Goal: Task Accomplishment & Management: Complete application form

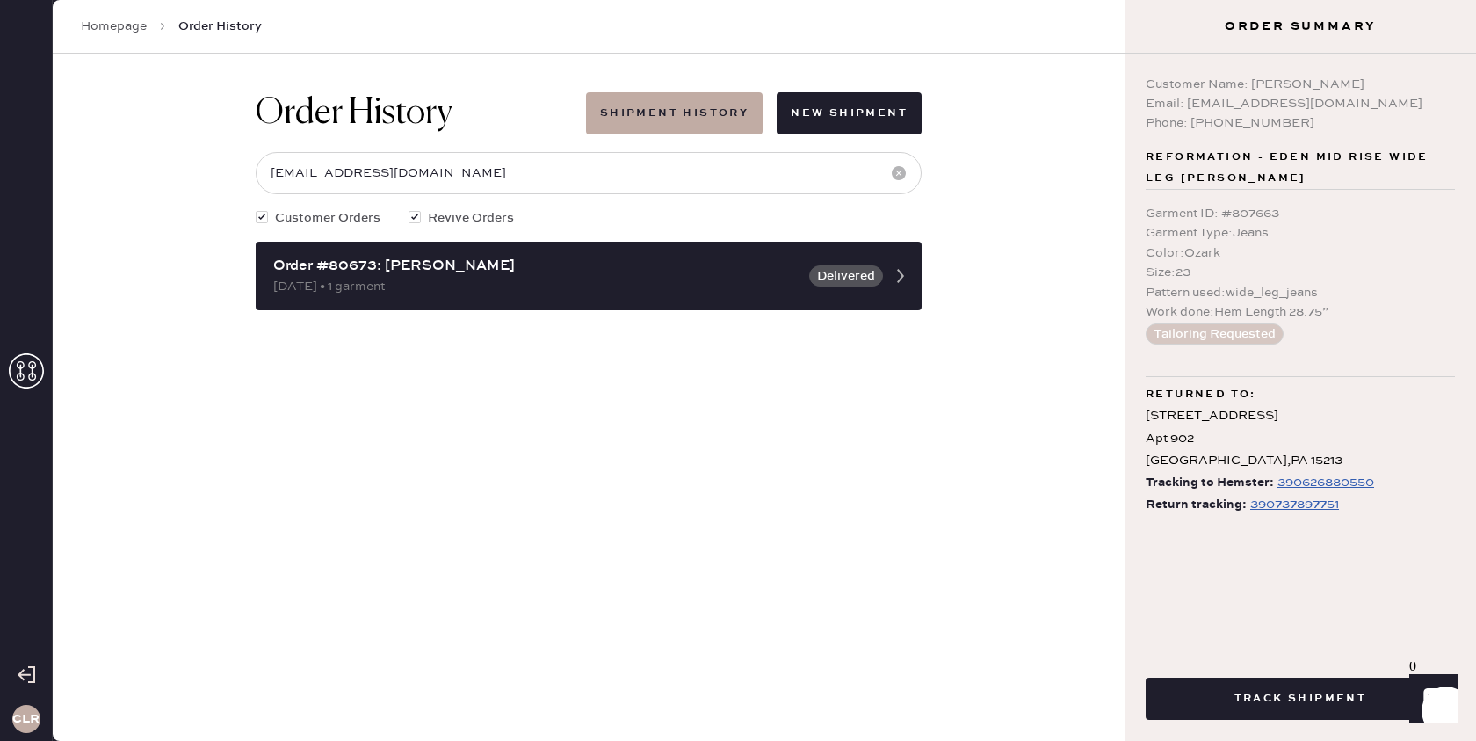
click at [36, 359] on icon at bounding box center [26, 370] width 35 height 35
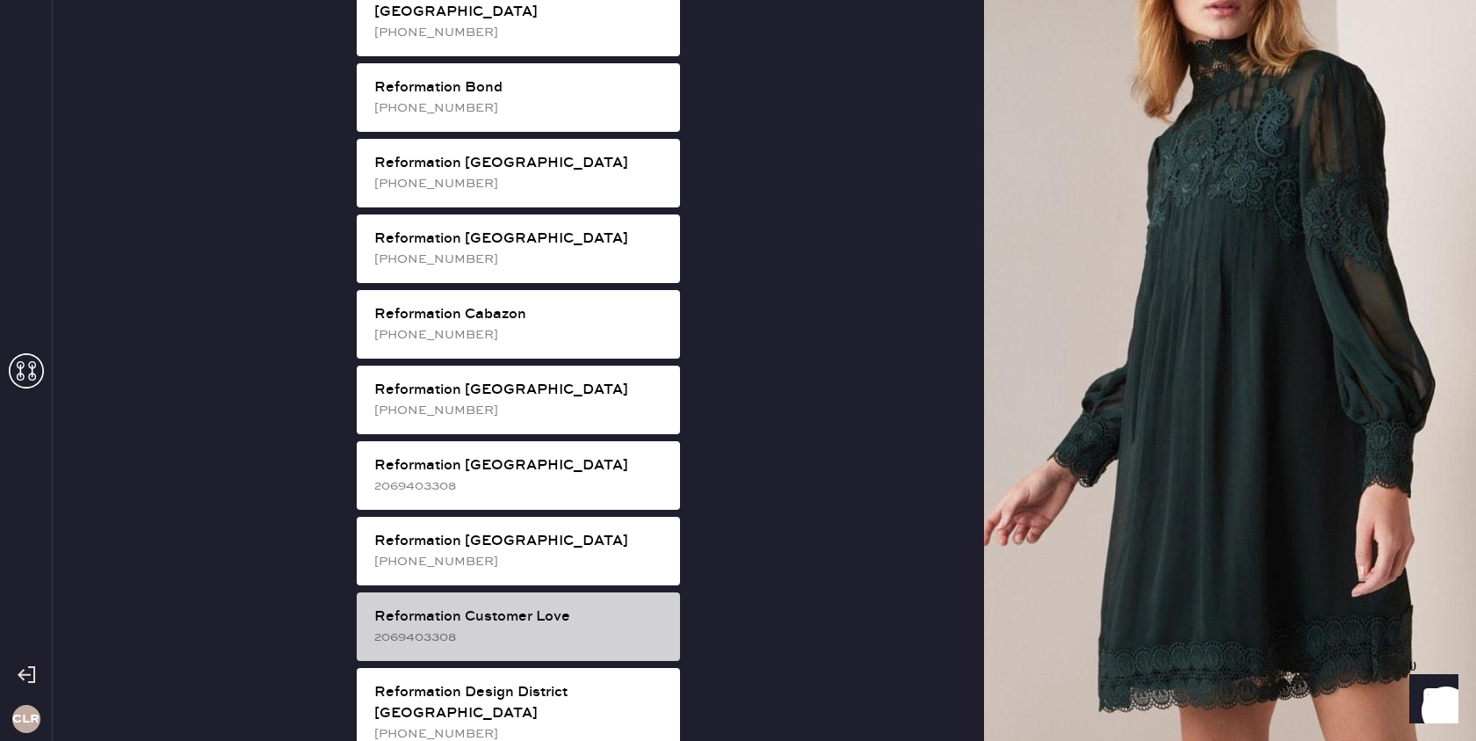
scroll to position [366, 0]
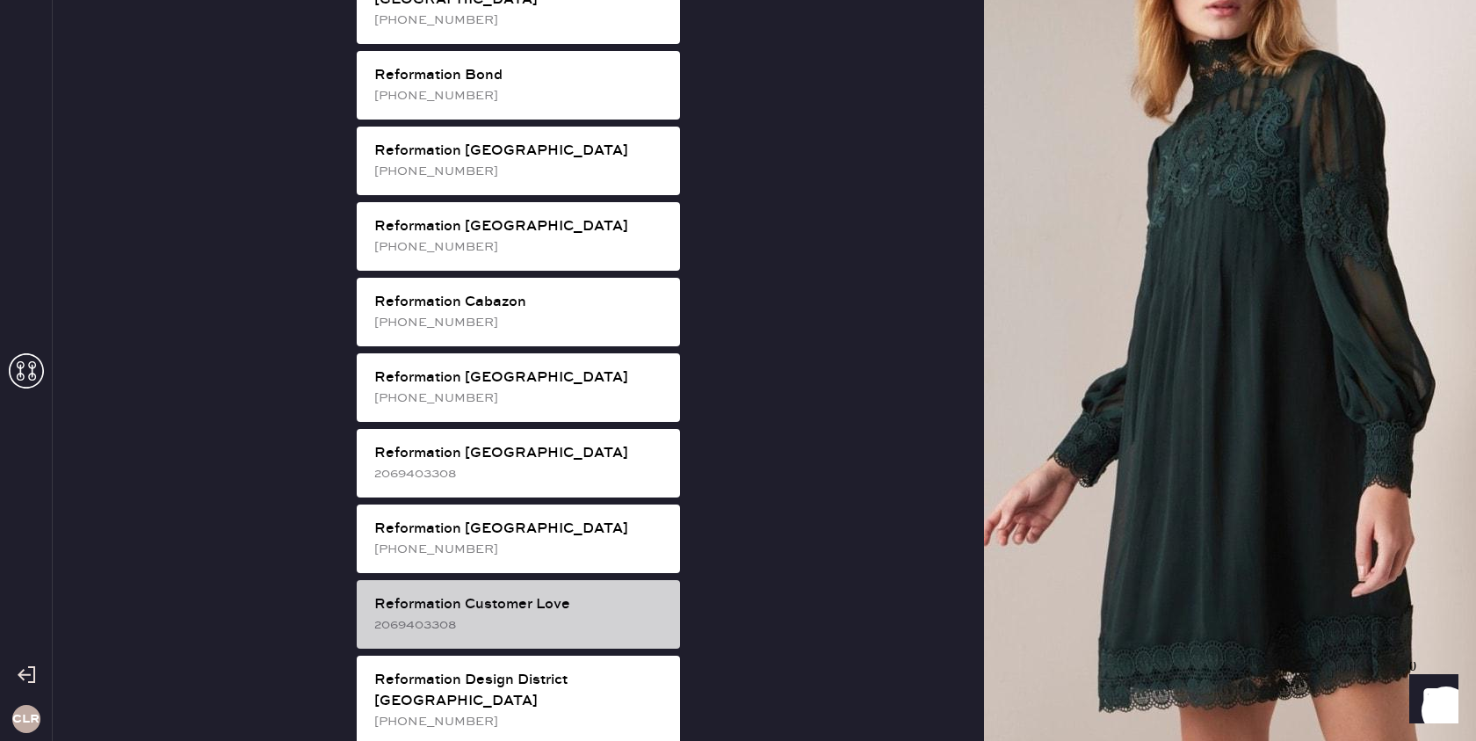
click at [563, 615] on div "2069403308" at bounding box center [520, 624] width 292 height 19
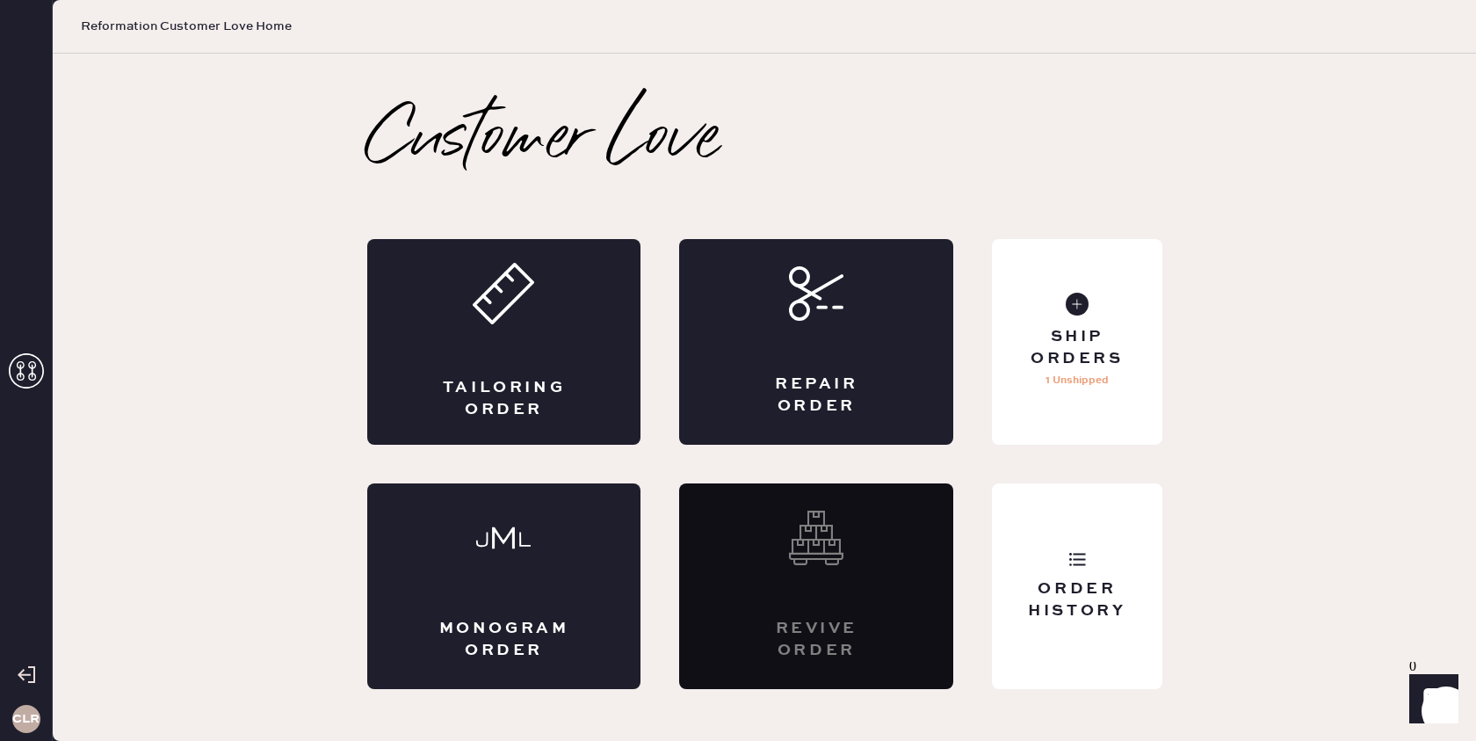
scroll to position [0, 0]
click at [841, 375] on div "Repair Order" at bounding box center [817, 395] width 134 height 44
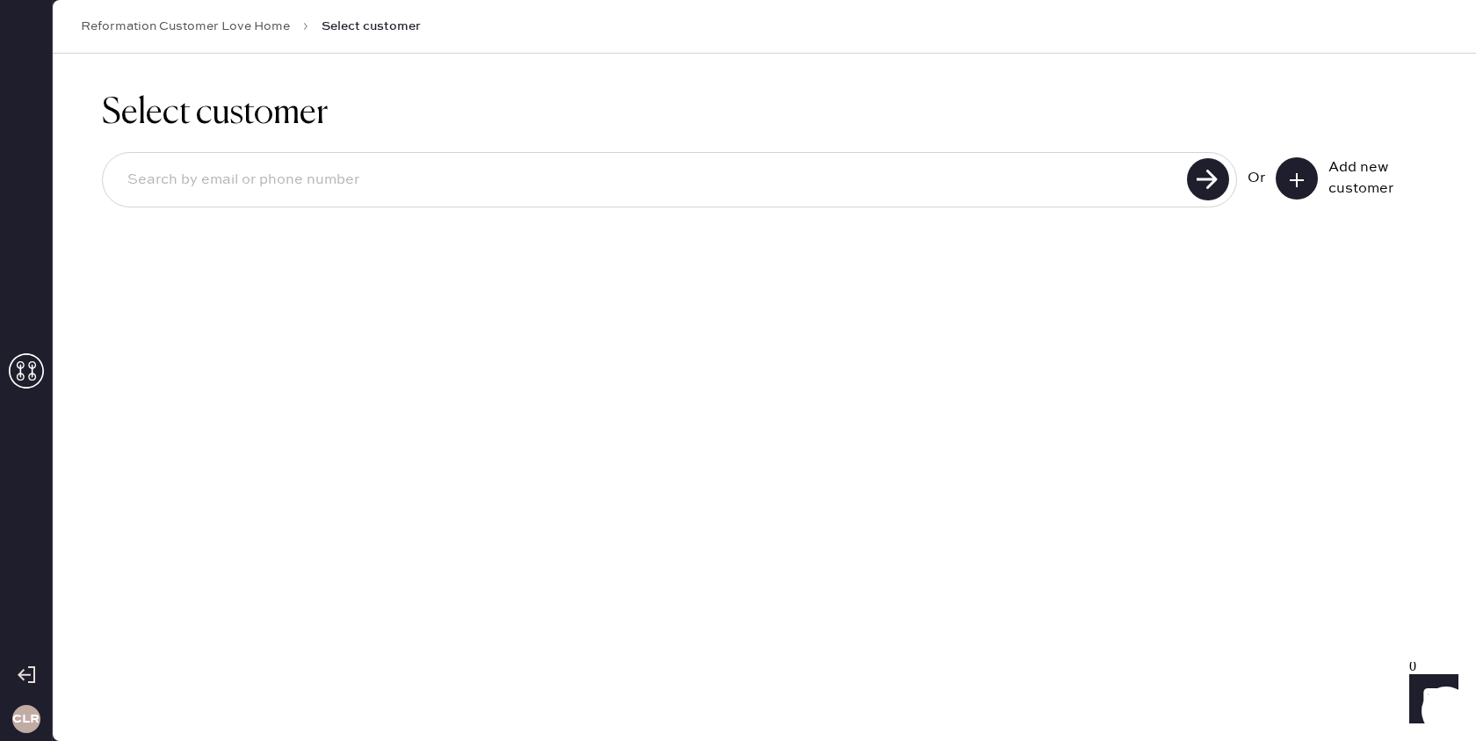
click at [561, 184] on input at bounding box center [647, 180] width 1069 height 40
paste input "[EMAIL_ADDRESS][DOMAIN_NAME]"
type input "[EMAIL_ADDRESS][DOMAIN_NAME]"
click at [1210, 181] on use at bounding box center [1208, 179] width 42 height 42
click at [1287, 181] on button at bounding box center [1297, 178] width 42 height 42
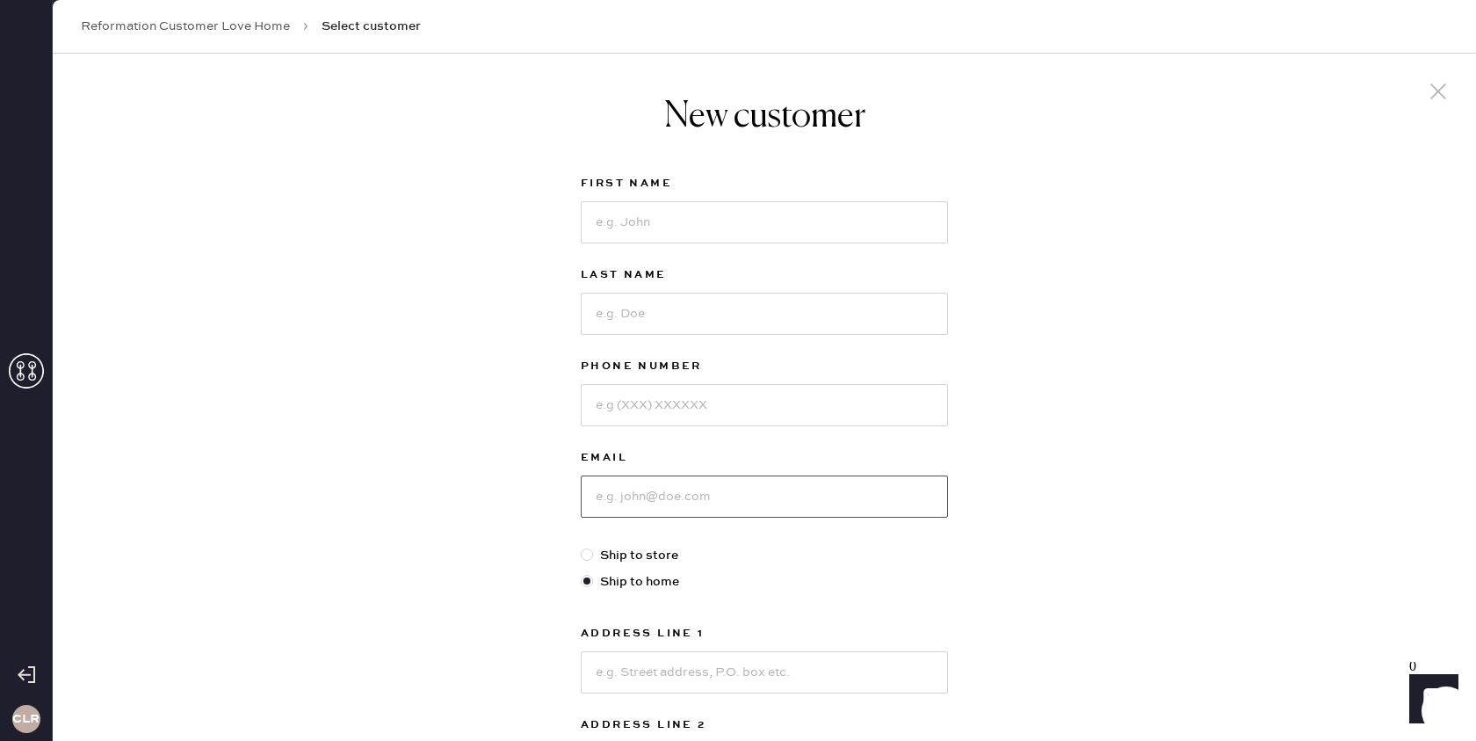
click at [780, 489] on input at bounding box center [764, 496] width 367 height 42
paste input "[EMAIL_ADDRESS][DOMAIN_NAME]"
type input "[EMAIL_ADDRESS][DOMAIN_NAME]"
click at [660, 678] on input at bounding box center [764, 672] width 367 height 42
click at [675, 402] on input at bounding box center [764, 405] width 367 height 42
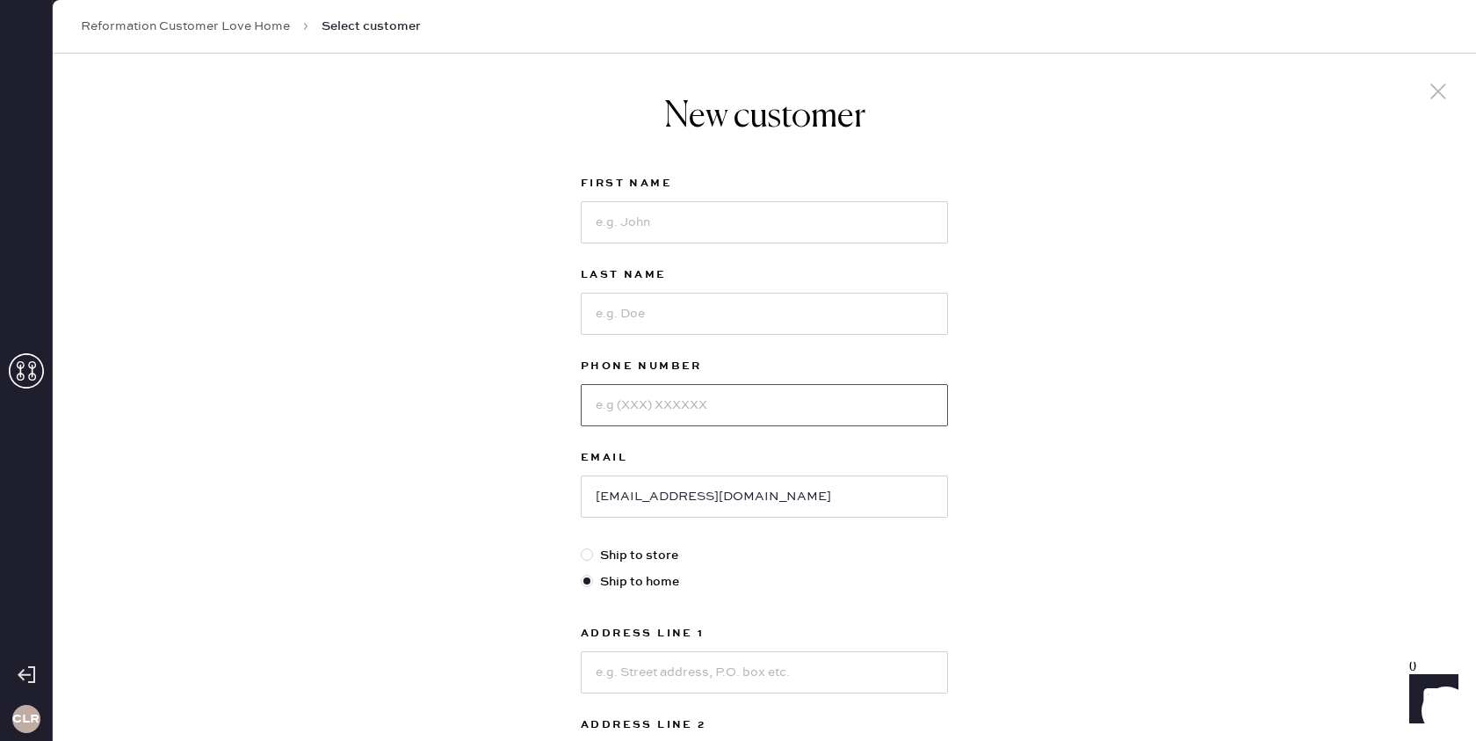
paste input "[PHONE_NUMBER]"
drag, startPoint x: 622, startPoint y: 408, endPoint x: 630, endPoint y: 414, distance: 10.0
click at [623, 409] on input "[PHONE_NUMBER]" at bounding box center [764, 405] width 367 height 42
drag, startPoint x: 642, startPoint y: 404, endPoint x: 654, endPoint y: 410, distance: 13.8
click at [644, 406] on input "310728-5637" at bounding box center [764, 405] width 367 height 42
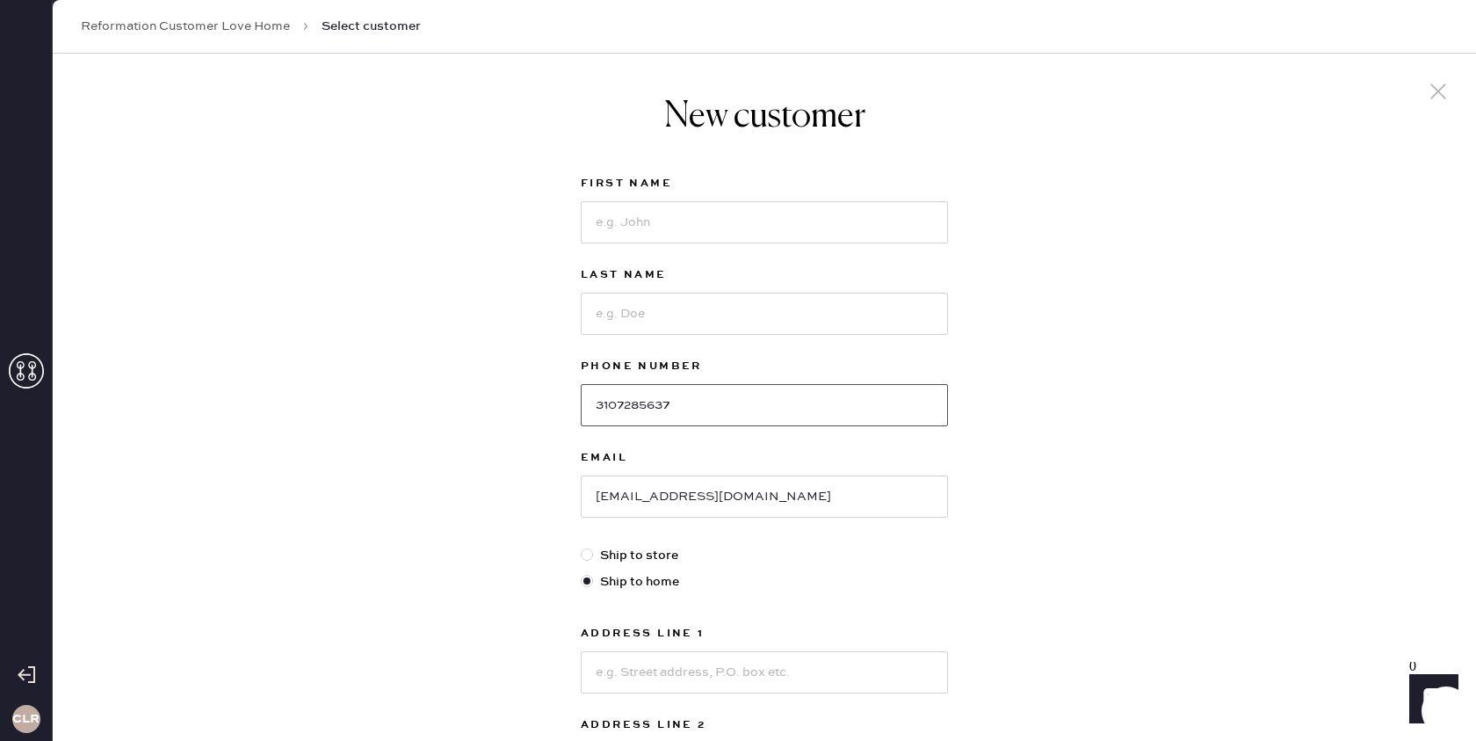
type input "3107285637"
click at [659, 232] on input at bounding box center [764, 222] width 367 height 42
paste input "[PERSON_NAME]"
click at [676, 221] on input "[PERSON_NAME]" at bounding box center [764, 222] width 367 height 42
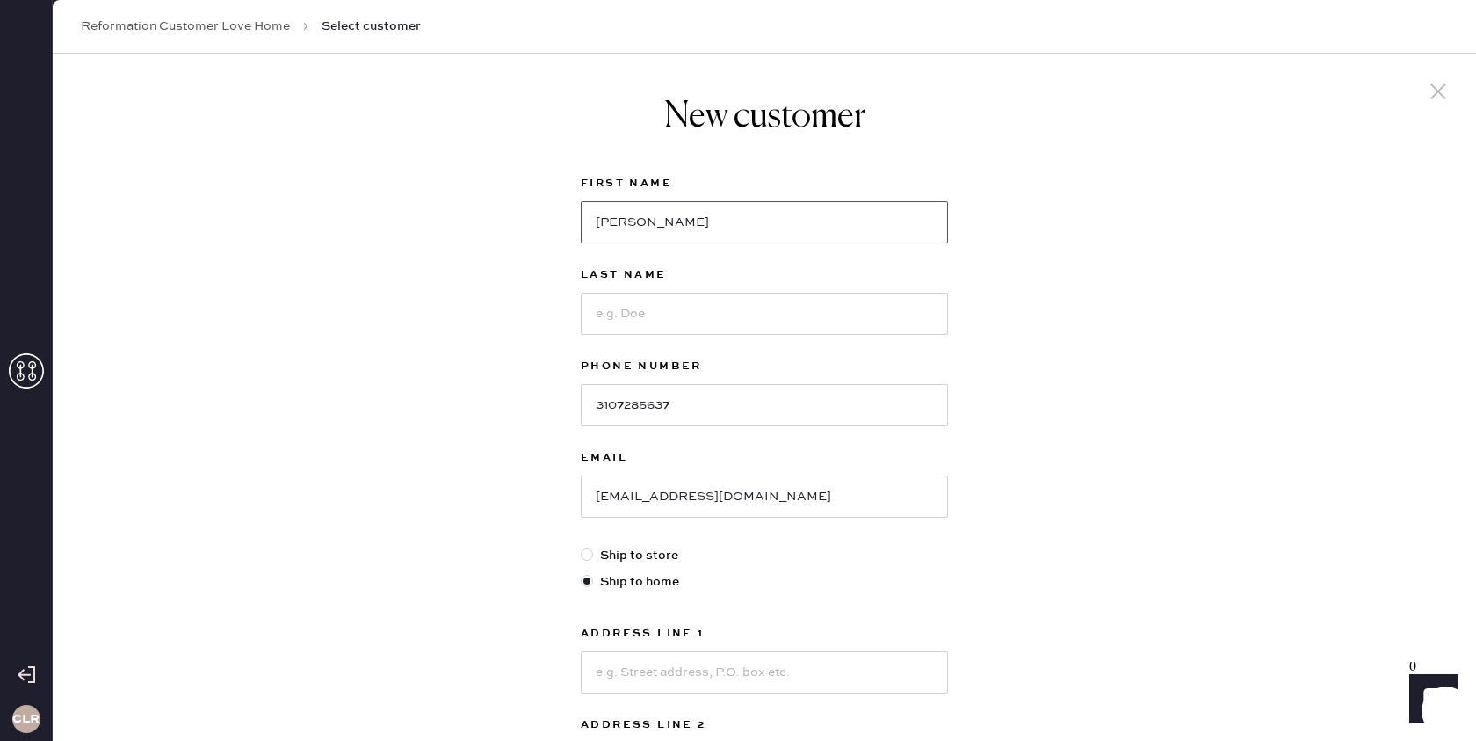
type input "[PERSON_NAME]"
drag, startPoint x: 650, startPoint y: 314, endPoint x: 662, endPoint y: 318, distance: 12.2
click at [649, 314] on input at bounding box center [764, 314] width 367 height 42
paste input "[PERSON_NAME]"
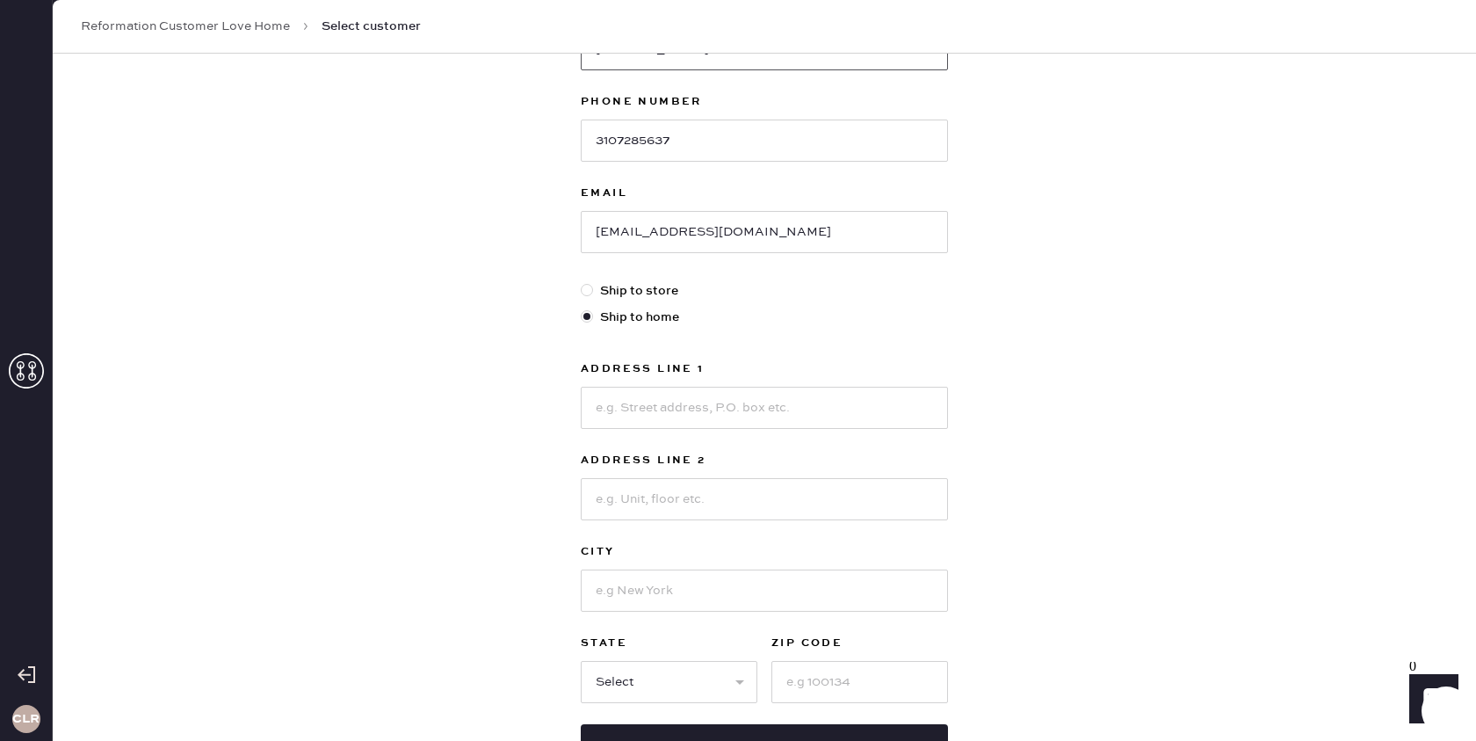
scroll to position [361, 0]
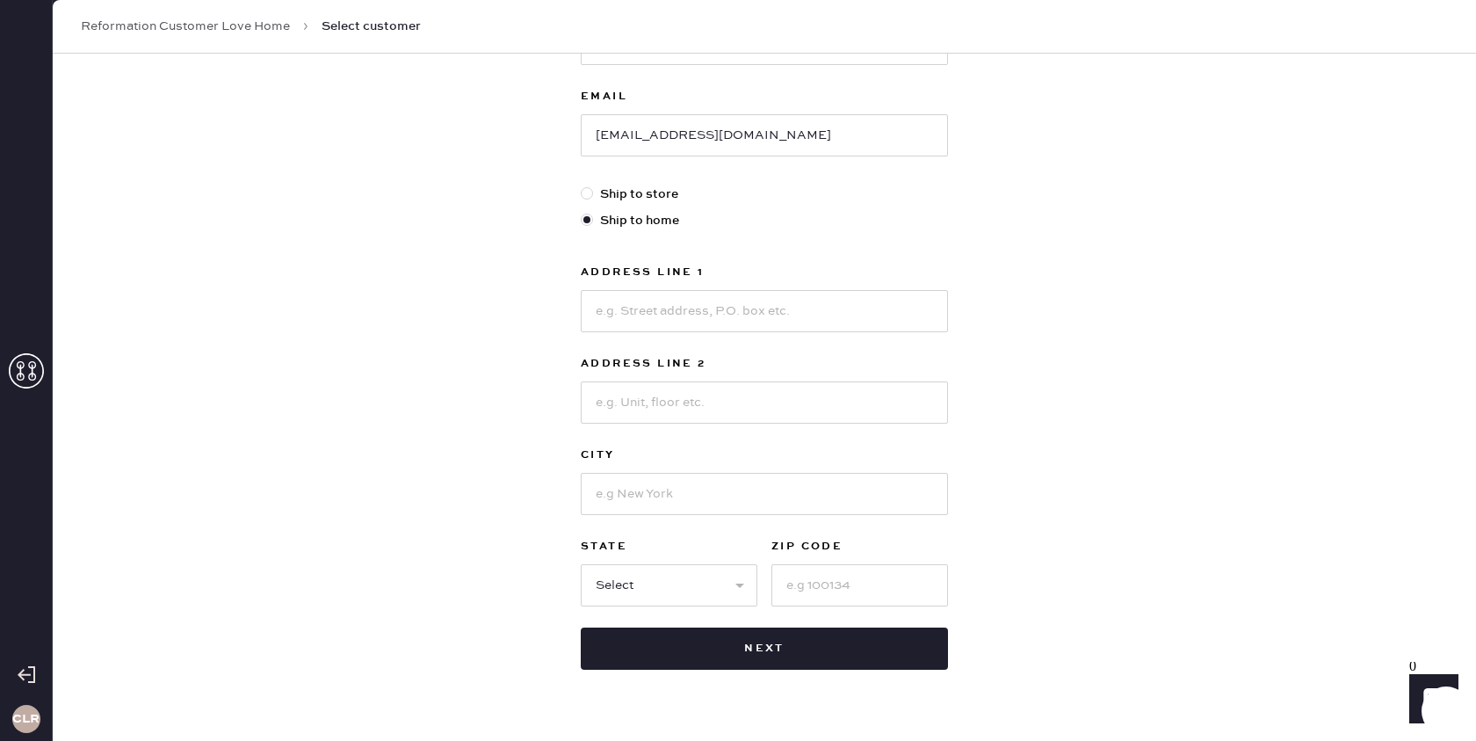
type input "[PERSON_NAME]"
click at [700, 395] on input at bounding box center [764, 402] width 367 height 42
paste input "[STREET_ADDRESS][PERSON_NAME]"
type input "[STREET_ADDRESS][PERSON_NAME]"
click at [723, 314] on input at bounding box center [764, 311] width 367 height 42
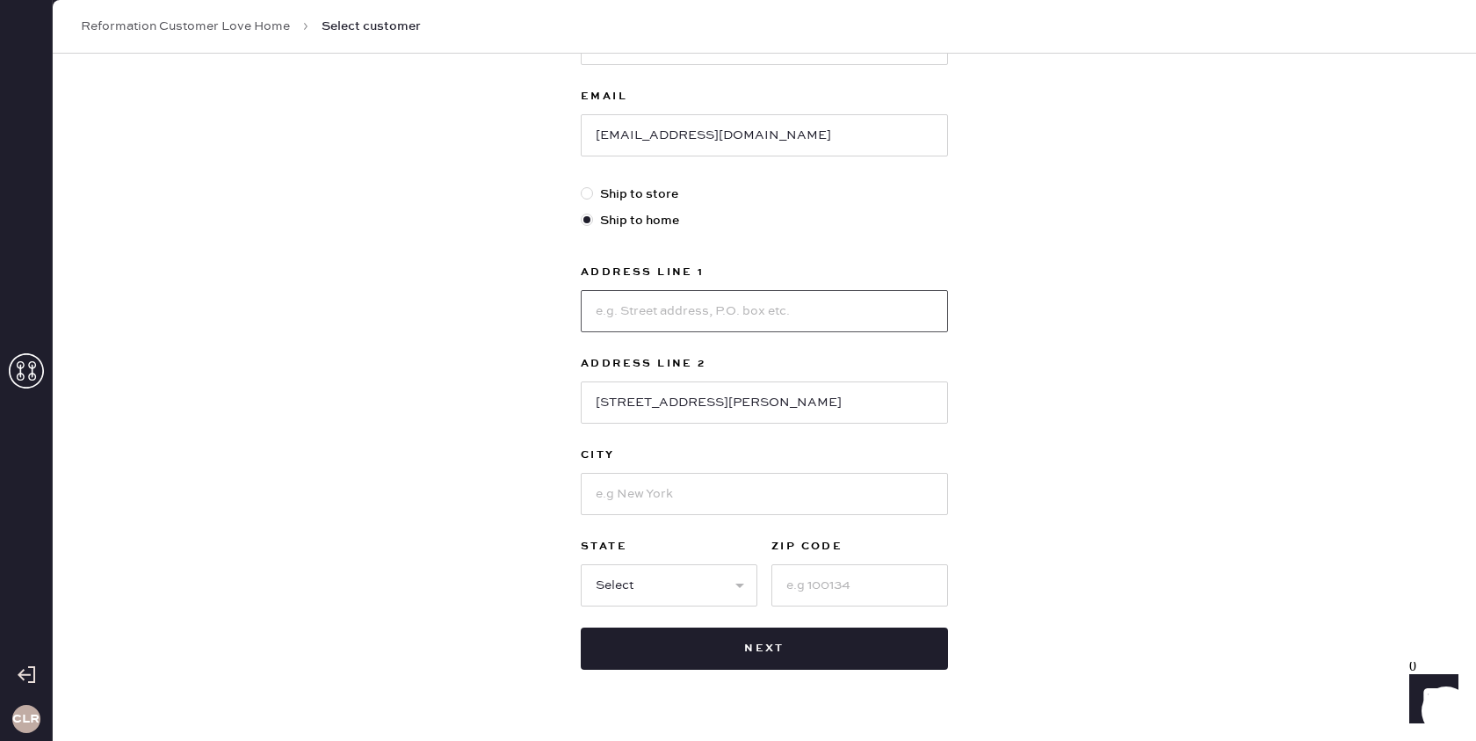
paste input "[STREET_ADDRESS][PERSON_NAME]"
type input "[STREET_ADDRESS][PERSON_NAME]"
drag, startPoint x: 741, startPoint y: 394, endPoint x: 584, endPoint y: 394, distance: 156.4
click at [584, 394] on input "[STREET_ADDRESS][PERSON_NAME]" at bounding box center [764, 402] width 367 height 42
click at [670, 410] on input at bounding box center [764, 402] width 367 height 42
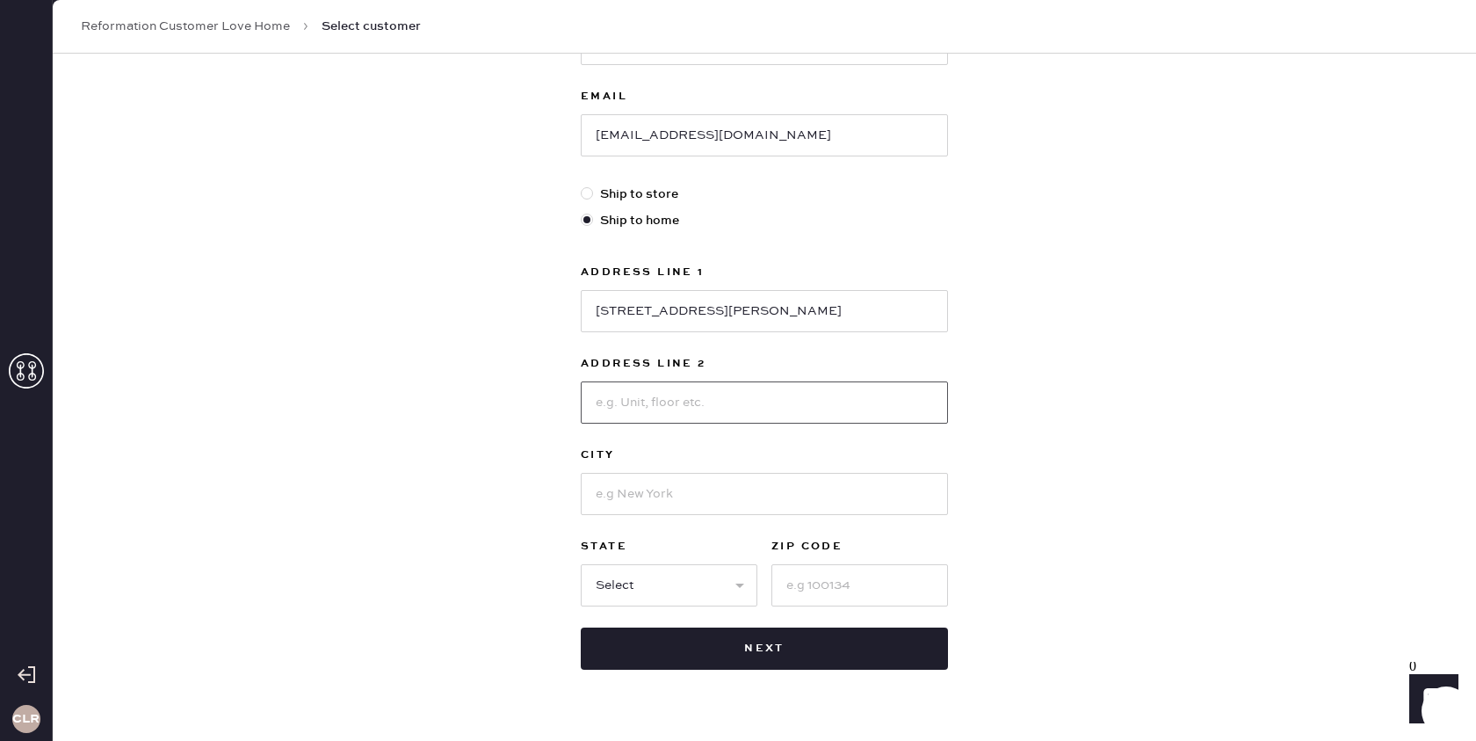
paste input "Apt 9"
type input "Apt 9"
click at [674, 496] on input at bounding box center [764, 494] width 367 height 42
type input "o"
type input "[GEOGRAPHIC_DATA]"
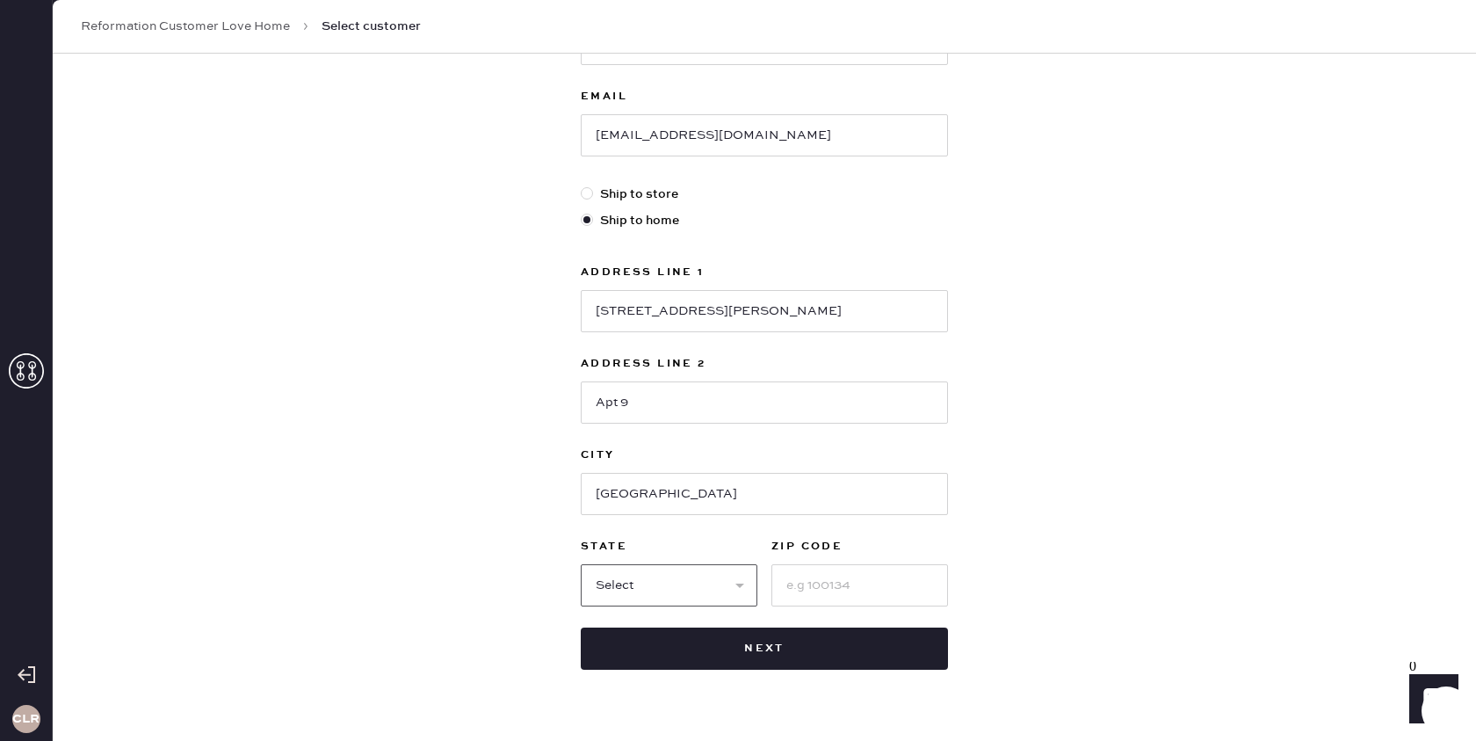
click at [690, 598] on select "Select AK AL AR AZ CA CO CT [GEOGRAPHIC_DATA] DE FL [GEOGRAPHIC_DATA] HI [GEOGR…" at bounding box center [669, 585] width 177 height 42
select select "CA"
click at [581, 564] on select "Select AK AL AR AZ CA CO CT [GEOGRAPHIC_DATA] DE FL [GEOGRAPHIC_DATA] HI [GEOGR…" at bounding box center [669, 585] width 177 height 42
click at [828, 589] on input at bounding box center [860, 585] width 177 height 42
paste input "90049"
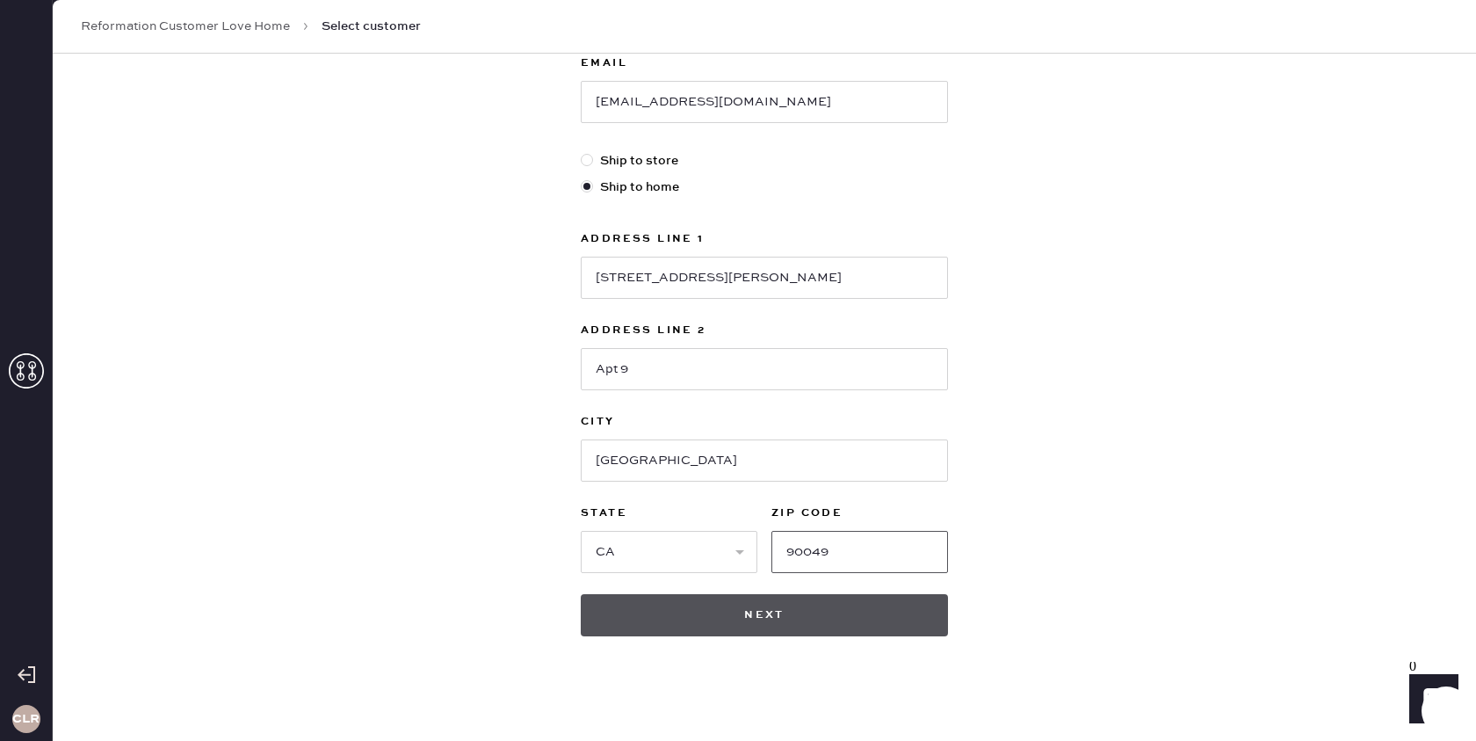
scroll to position [397, 0]
type input "90049"
click at [774, 613] on button "Next" at bounding box center [764, 612] width 367 height 42
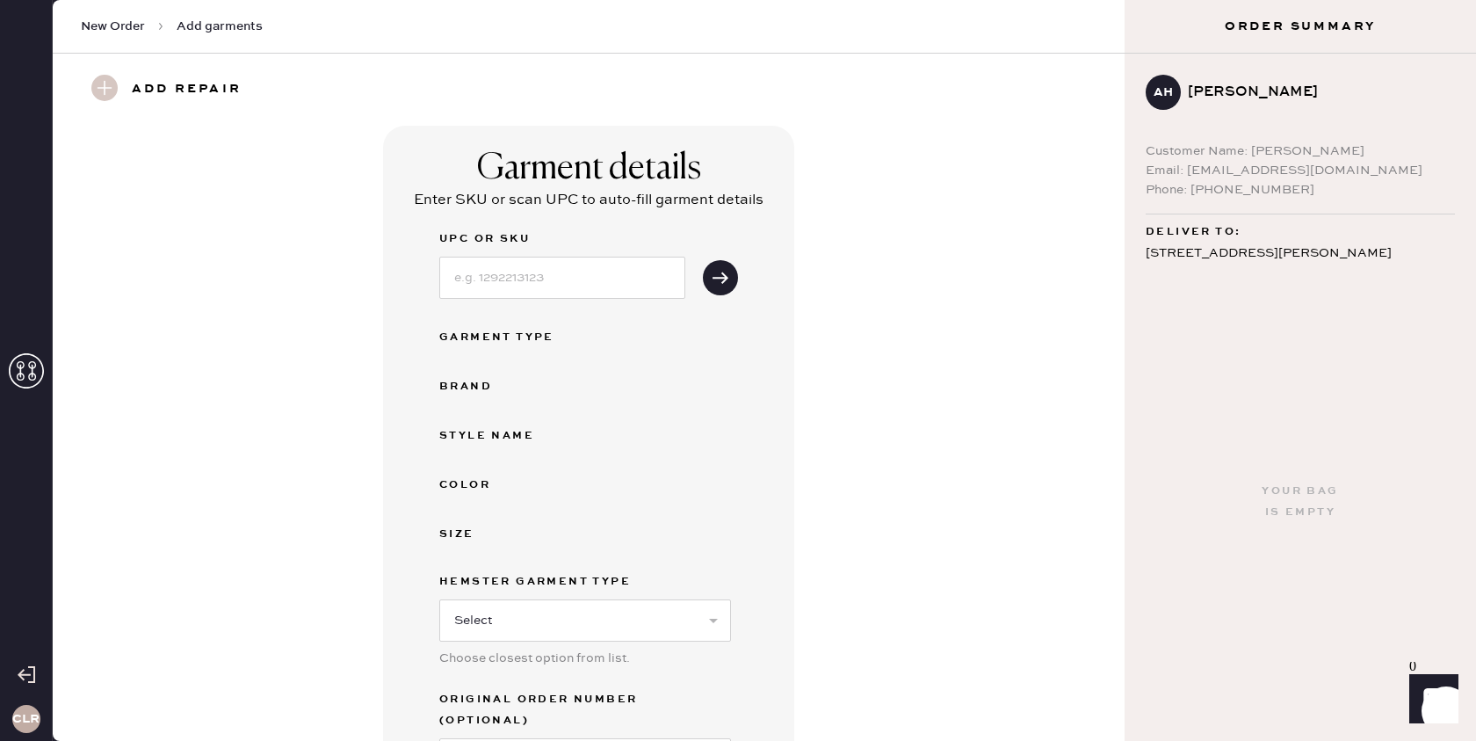
scroll to position [375, 0]
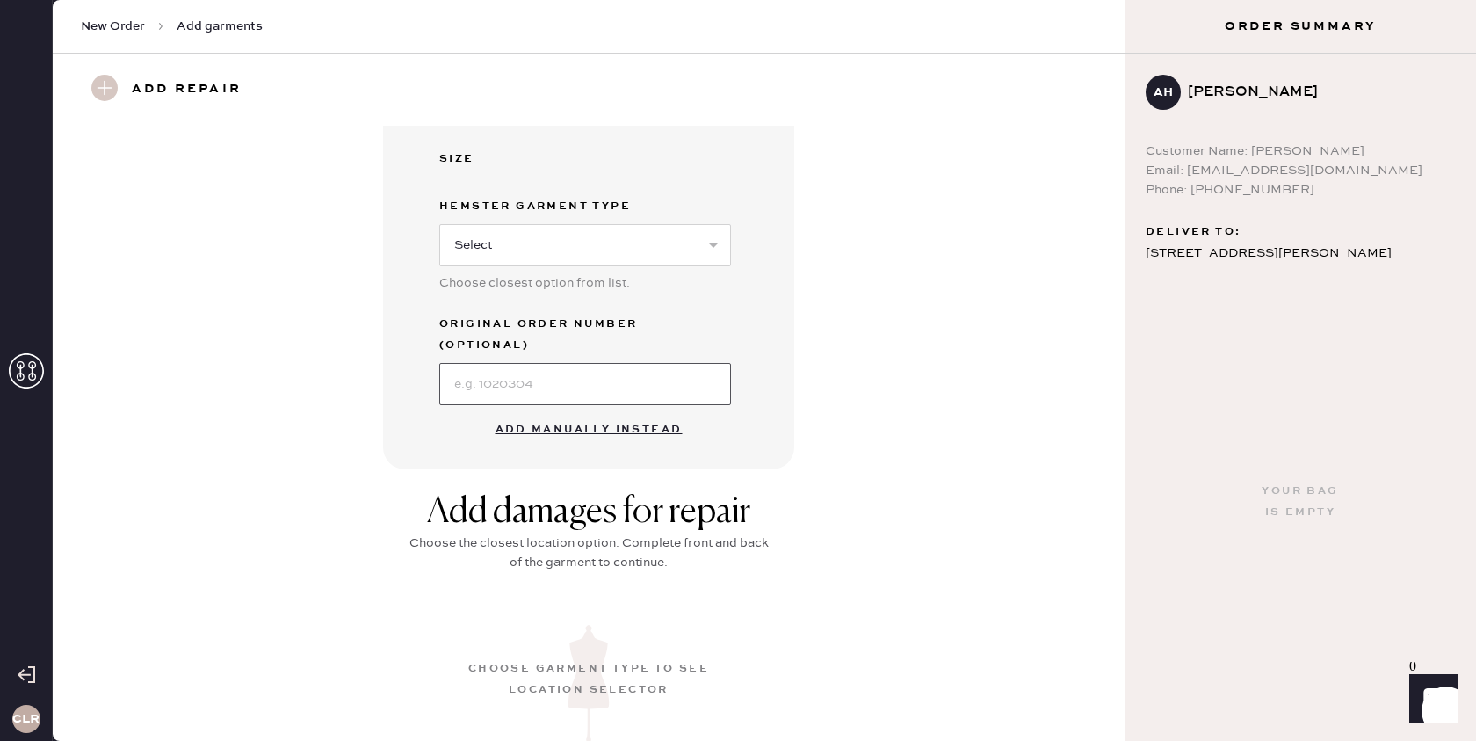
click at [616, 368] on input at bounding box center [585, 384] width 292 height 42
paste input "S25521642"
type input "S25521642"
click at [651, 412] on button "Add manually instead" at bounding box center [589, 429] width 208 height 35
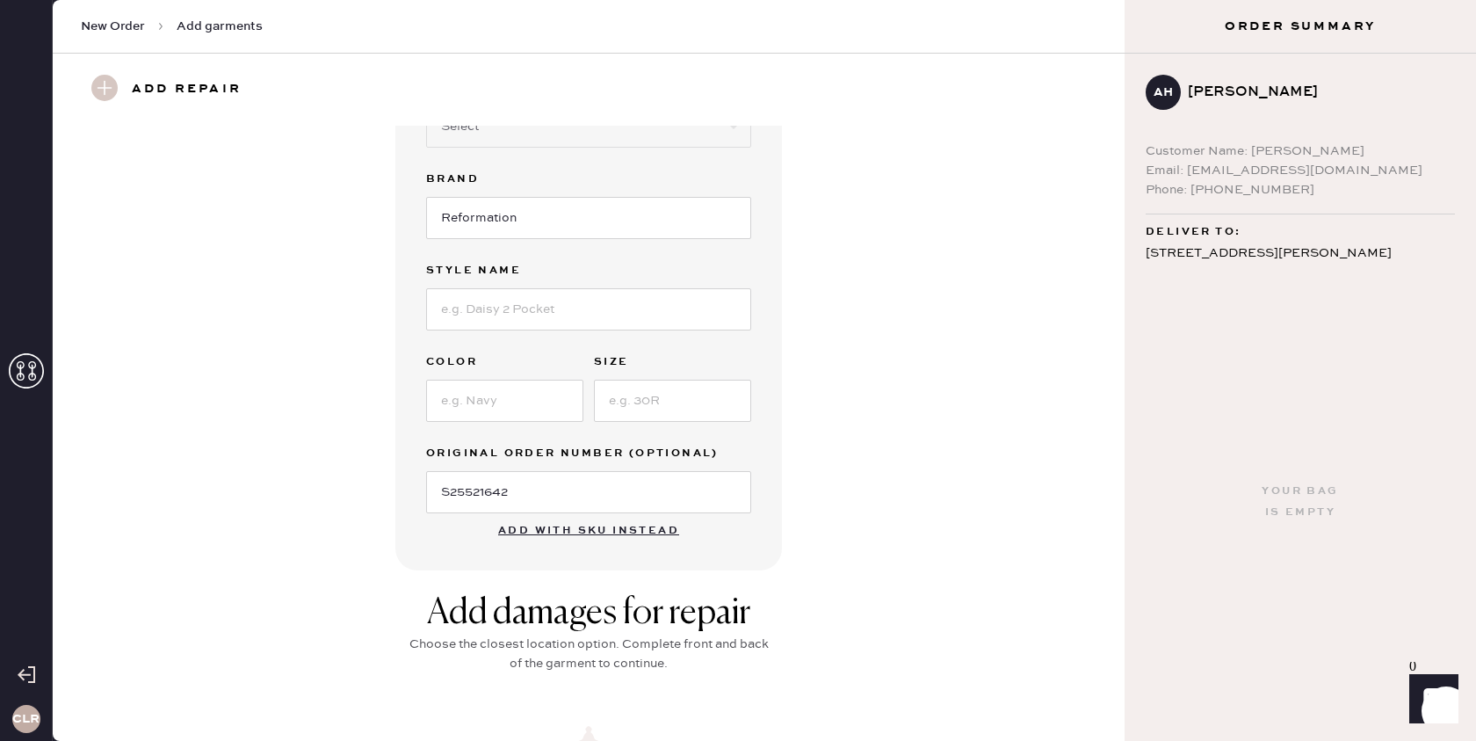
scroll to position [0, 0]
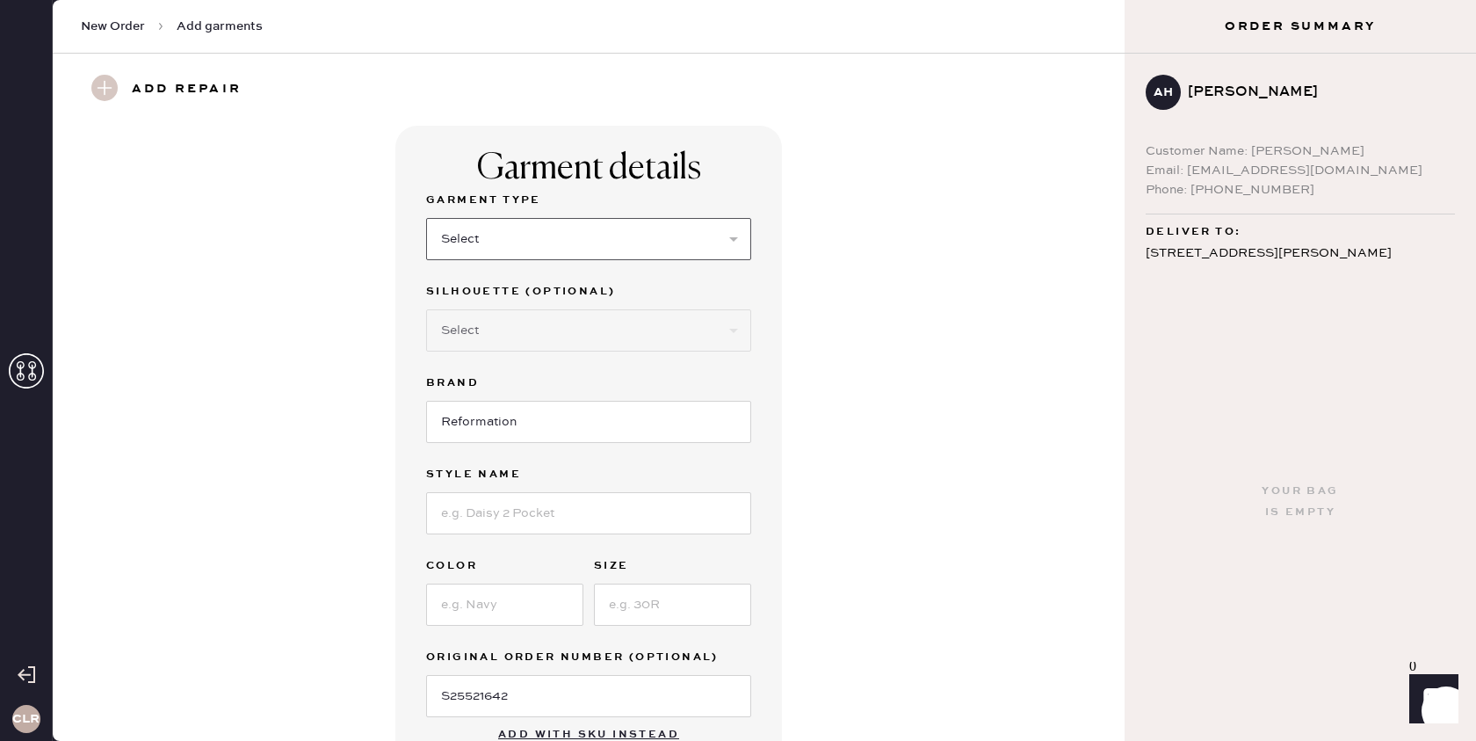
click at [570, 245] on select "Select Basic Skirt Jeans Leggings Pants Shorts Basic Sleeved Dress Basic Sleeve…" at bounding box center [588, 239] width 325 height 42
select select "31"
click at [426, 218] on select "Select Basic Skirt Jeans Leggings Pants Shorts Basic Sleeved Dress Basic Sleeve…" at bounding box center [588, 239] width 325 height 42
click at [571, 330] on select "Select Other" at bounding box center [588, 330] width 325 height 42
select select "other"
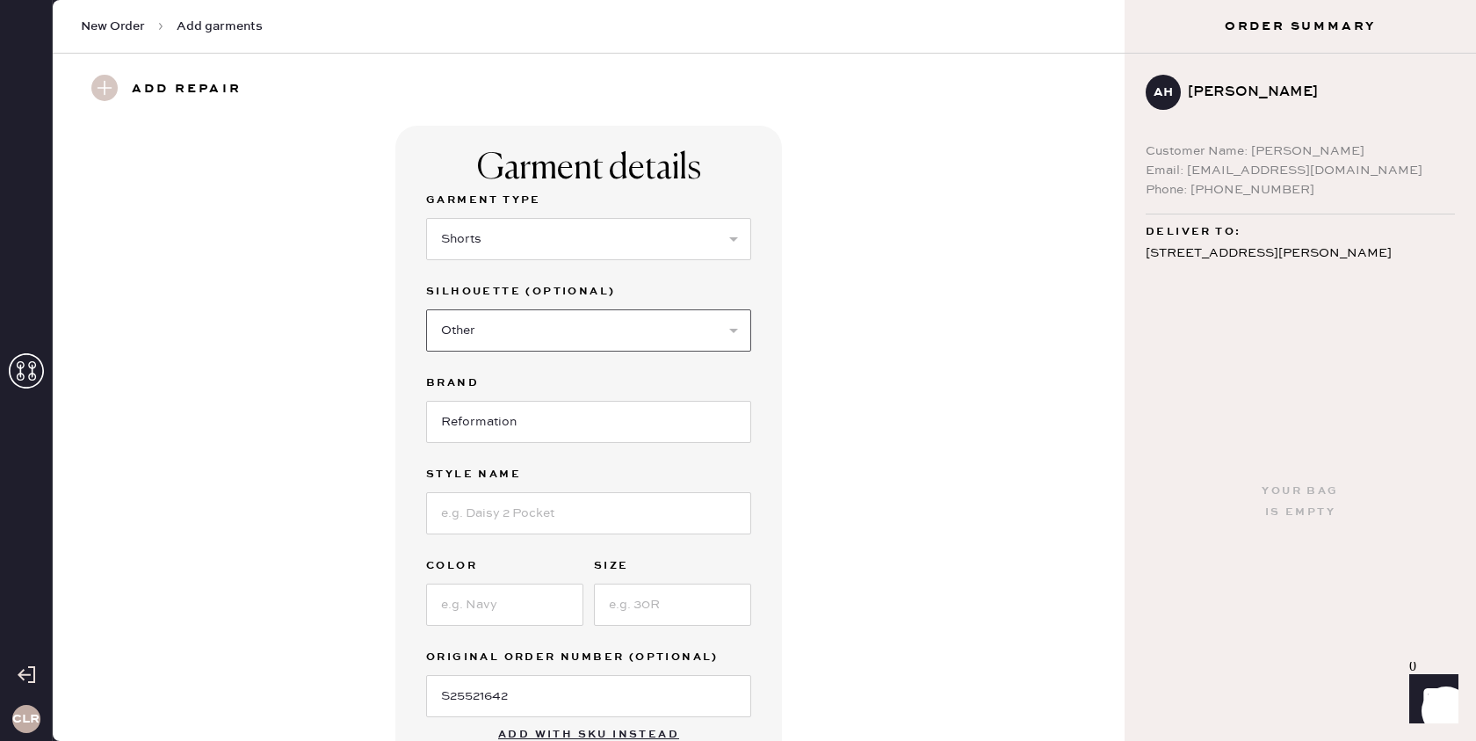
click at [426, 309] on select "Select Other" at bounding box center [588, 330] width 325 height 42
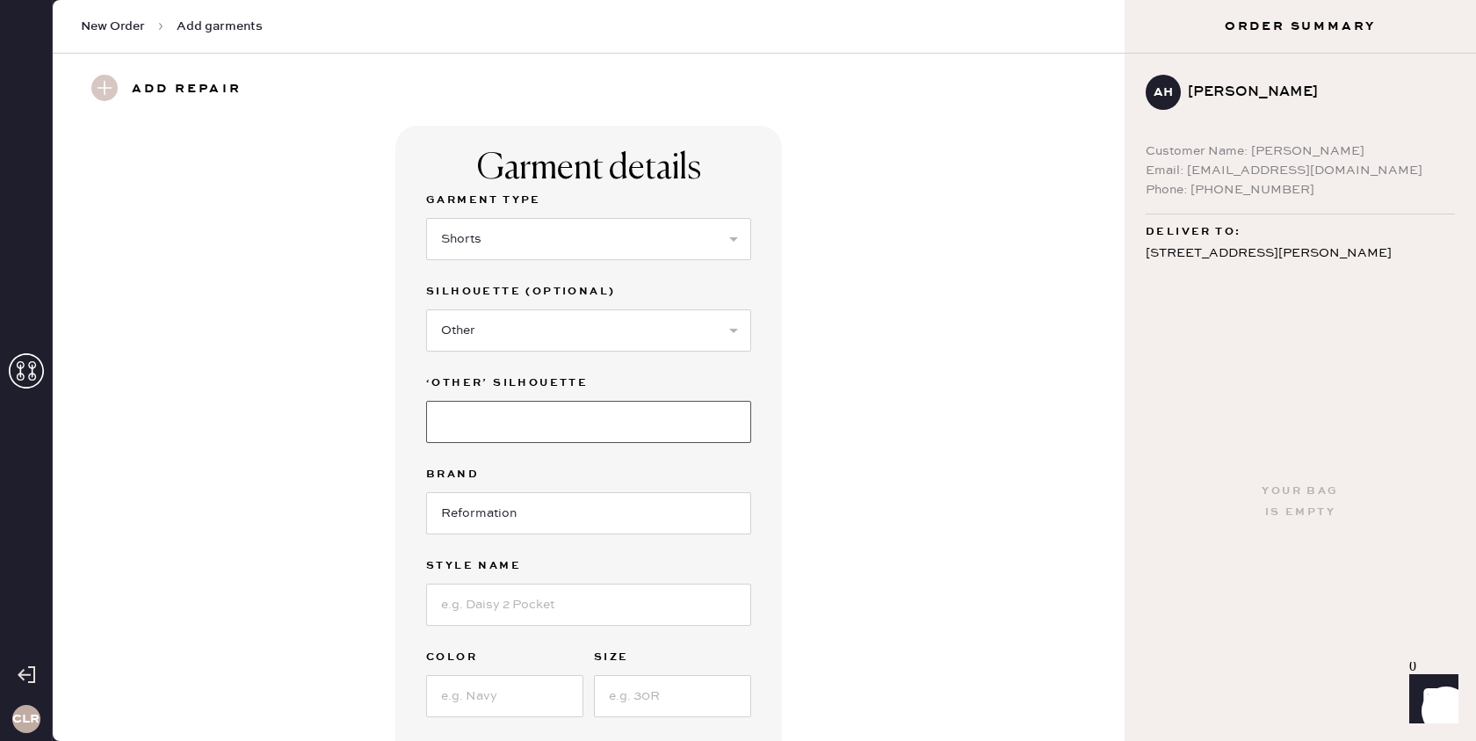
click at [587, 415] on input at bounding box center [588, 422] width 325 height 42
click at [613, 331] on select "Select Other" at bounding box center [588, 330] width 325 height 42
select select
click at [426, 309] on select "Select Other" at bounding box center [588, 330] width 325 height 42
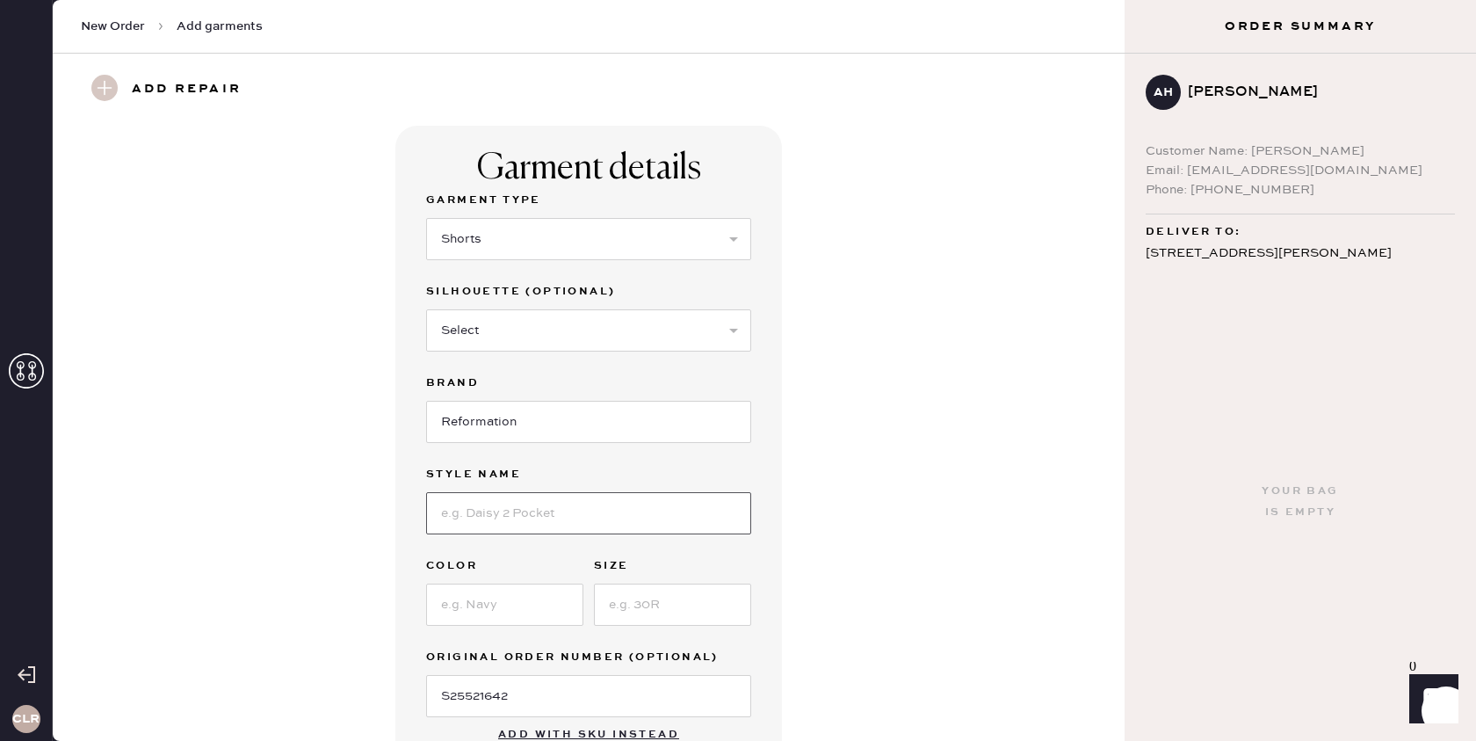
drag, startPoint x: 593, startPoint y: 510, endPoint x: 903, endPoint y: 596, distance: 322.0
click at [596, 511] on input at bounding box center [588, 513] width 325 height 42
paste input "June Low Rise Linen Short"
type input "June Low Rise Linen Short"
click at [504, 589] on input at bounding box center [504, 605] width 157 height 42
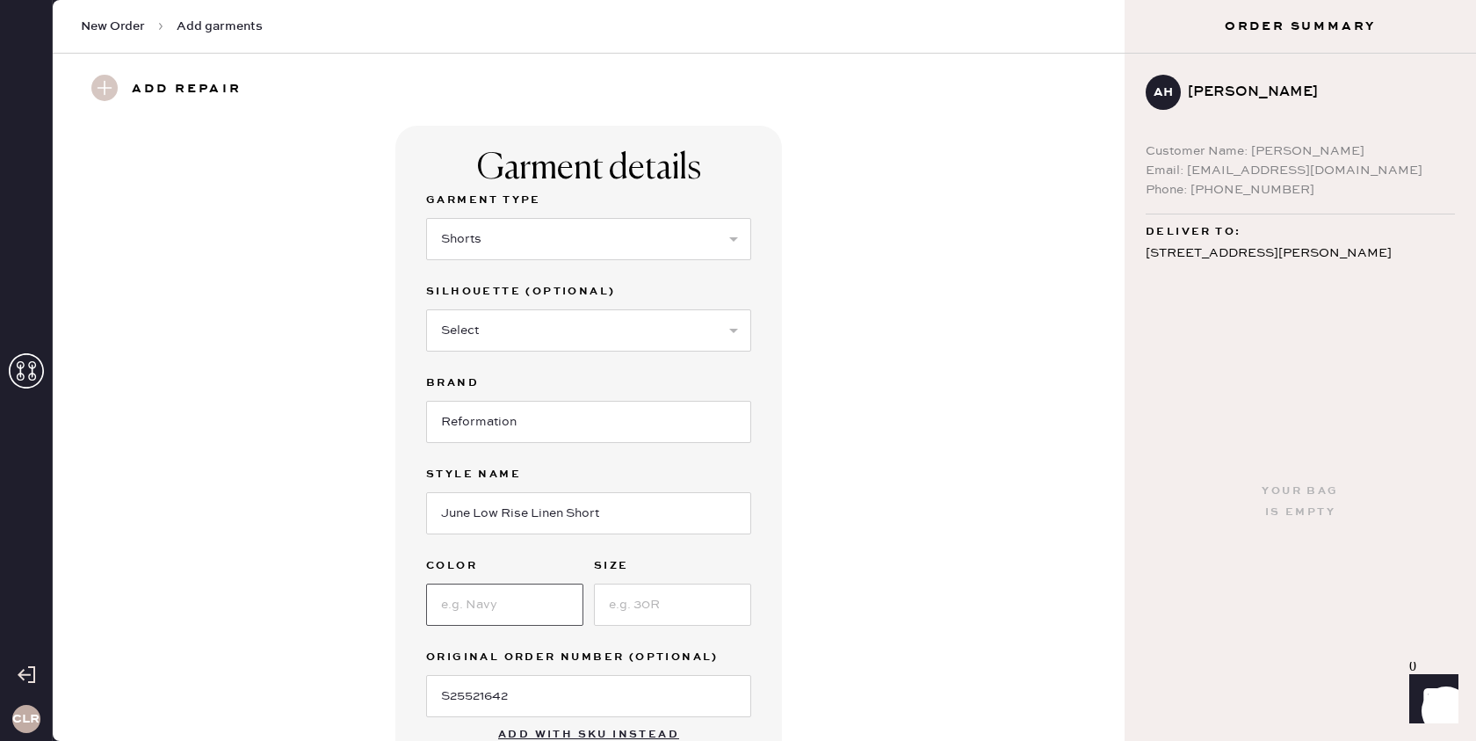
paste input "White"
type input "White"
click at [662, 603] on input at bounding box center [672, 605] width 157 height 42
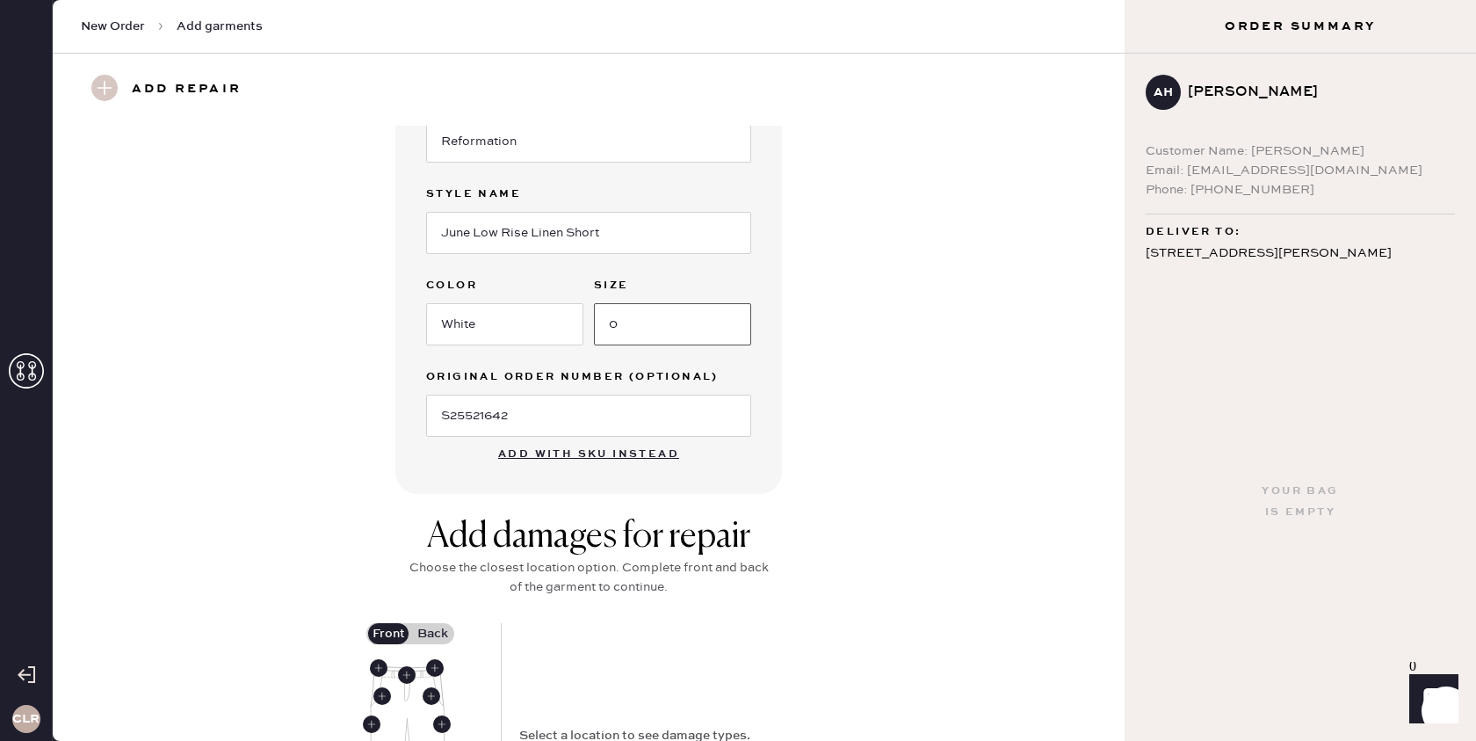
scroll to position [373, 0]
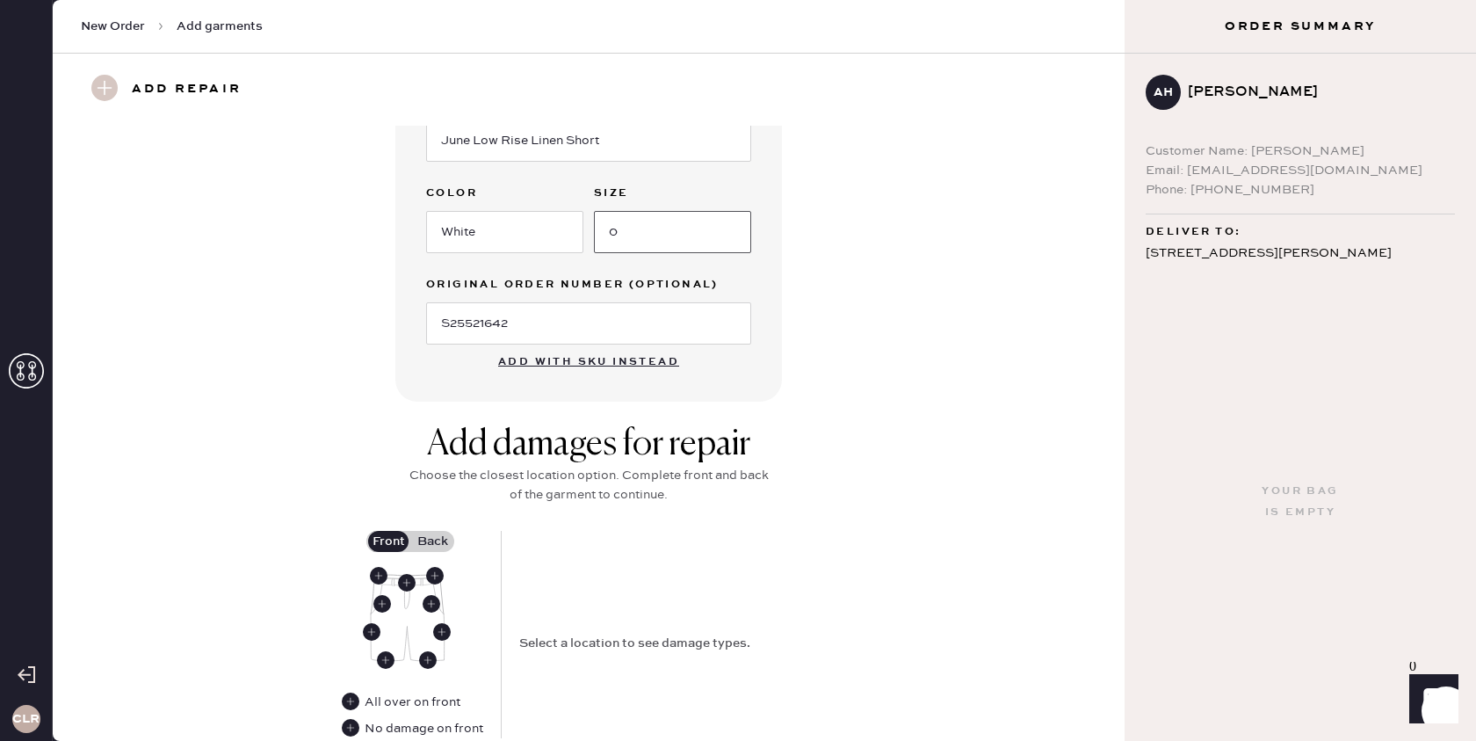
type input "0"
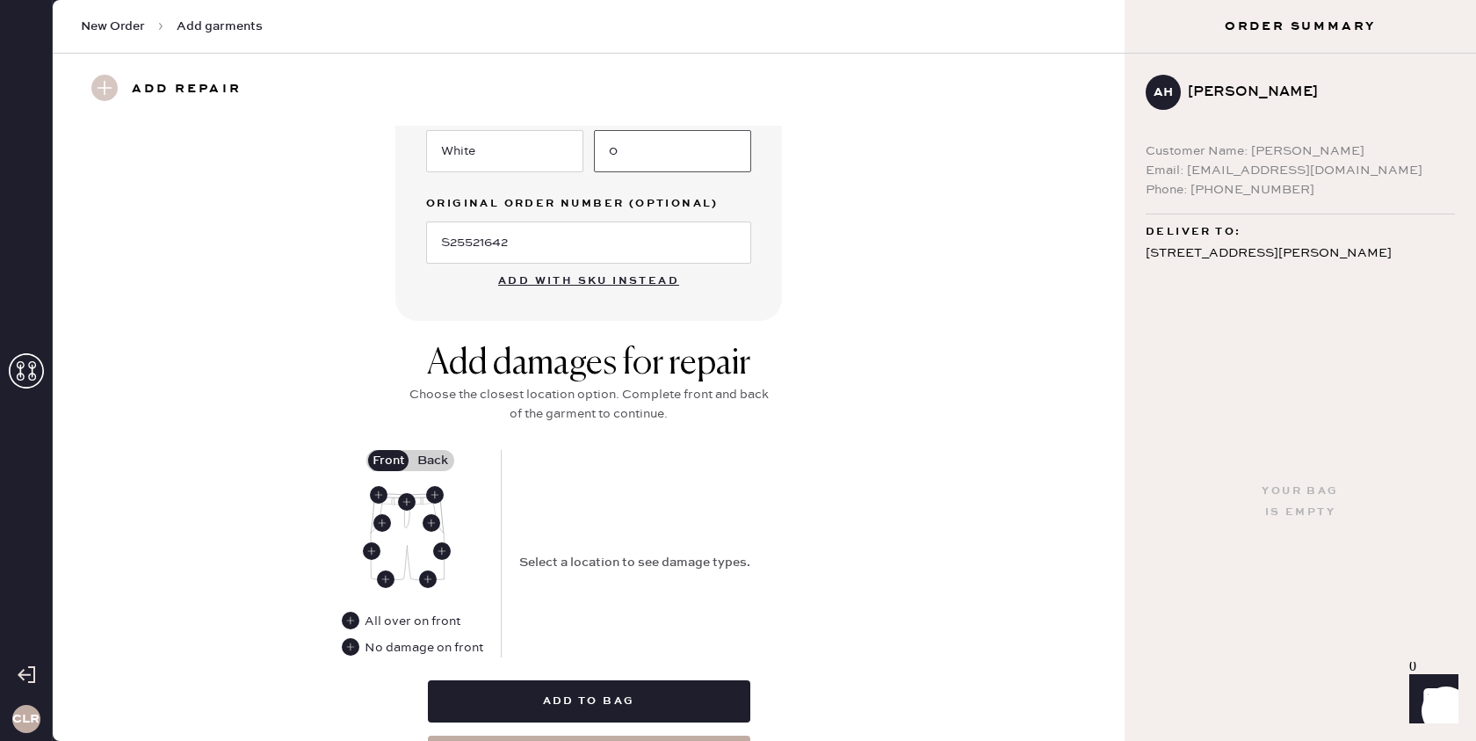
scroll to position [458, 0]
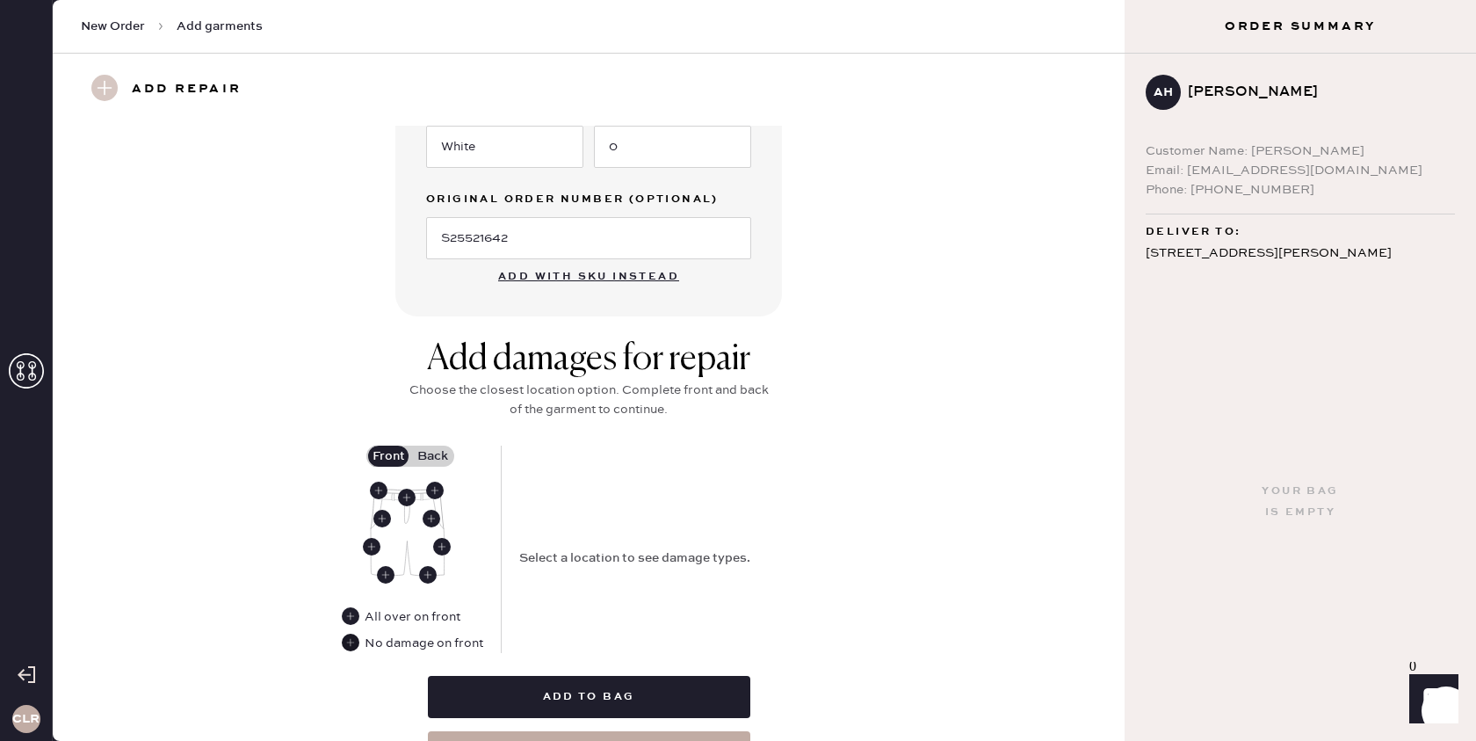
click at [352, 643] on use at bounding box center [351, 643] width 18 height 18
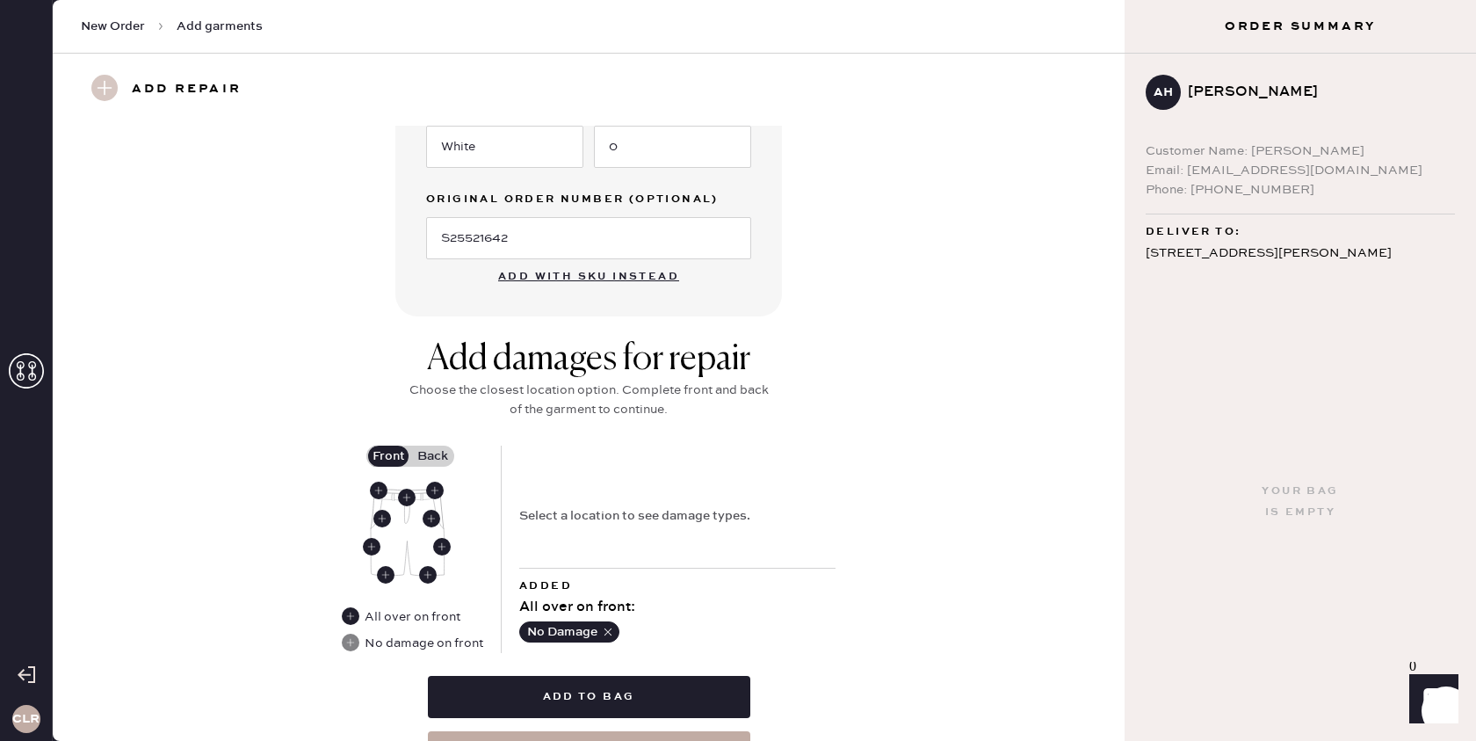
click at [431, 449] on label "Back" at bounding box center [432, 456] width 44 height 21
click at [432, 456] on input "Back" at bounding box center [432, 456] width 0 height 0
click at [408, 499] on use at bounding box center [407, 498] width 18 height 18
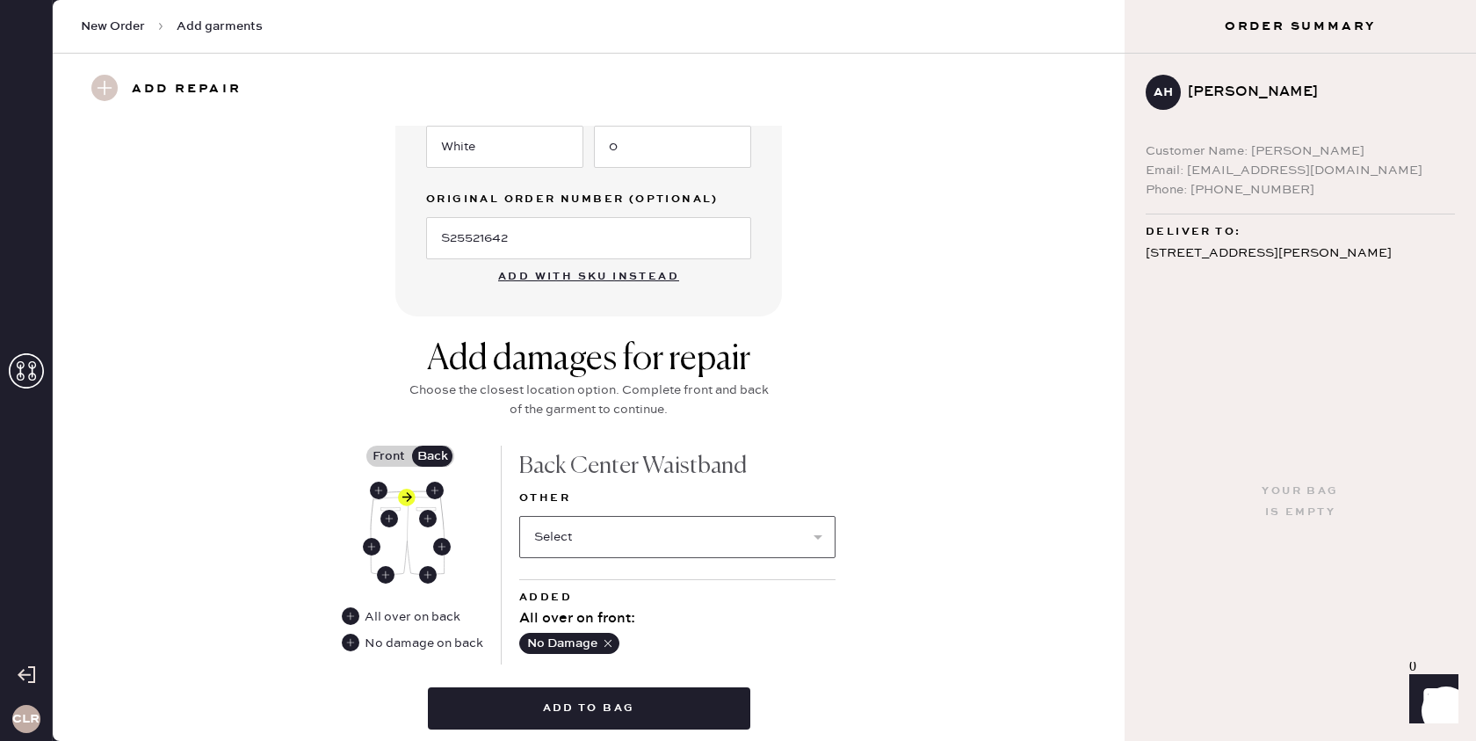
click at [571, 531] on select "Select Broken / Ripped Hem Broken Beads Broken Belt Loop Broken Button Broken E…" at bounding box center [677, 537] width 316 height 42
select select "1322"
click at [519, 516] on select "Select Broken / Ripped Hem Broken Beads Broken Belt Loop Broken Button Broken E…" at bounding box center [677, 537] width 316 height 42
select select
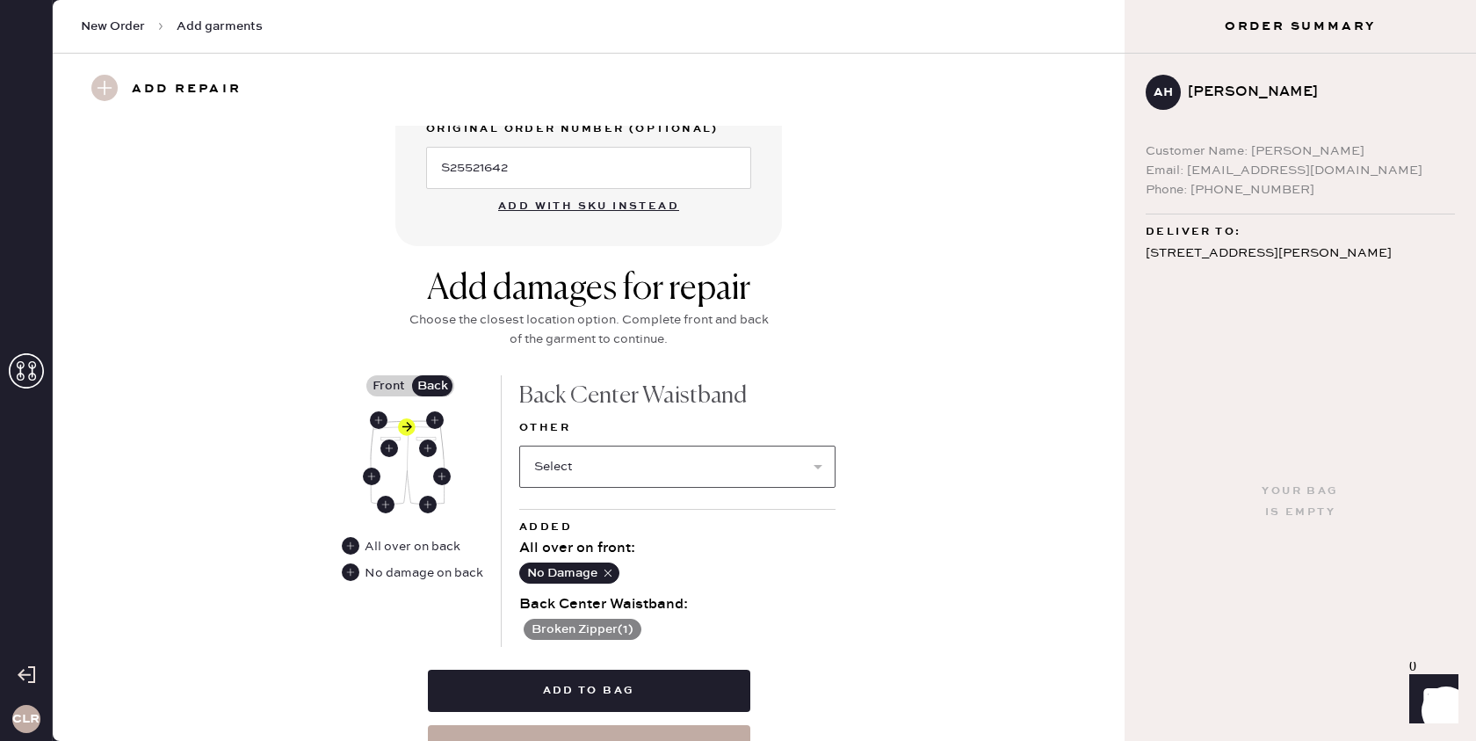
scroll to position [618, 0]
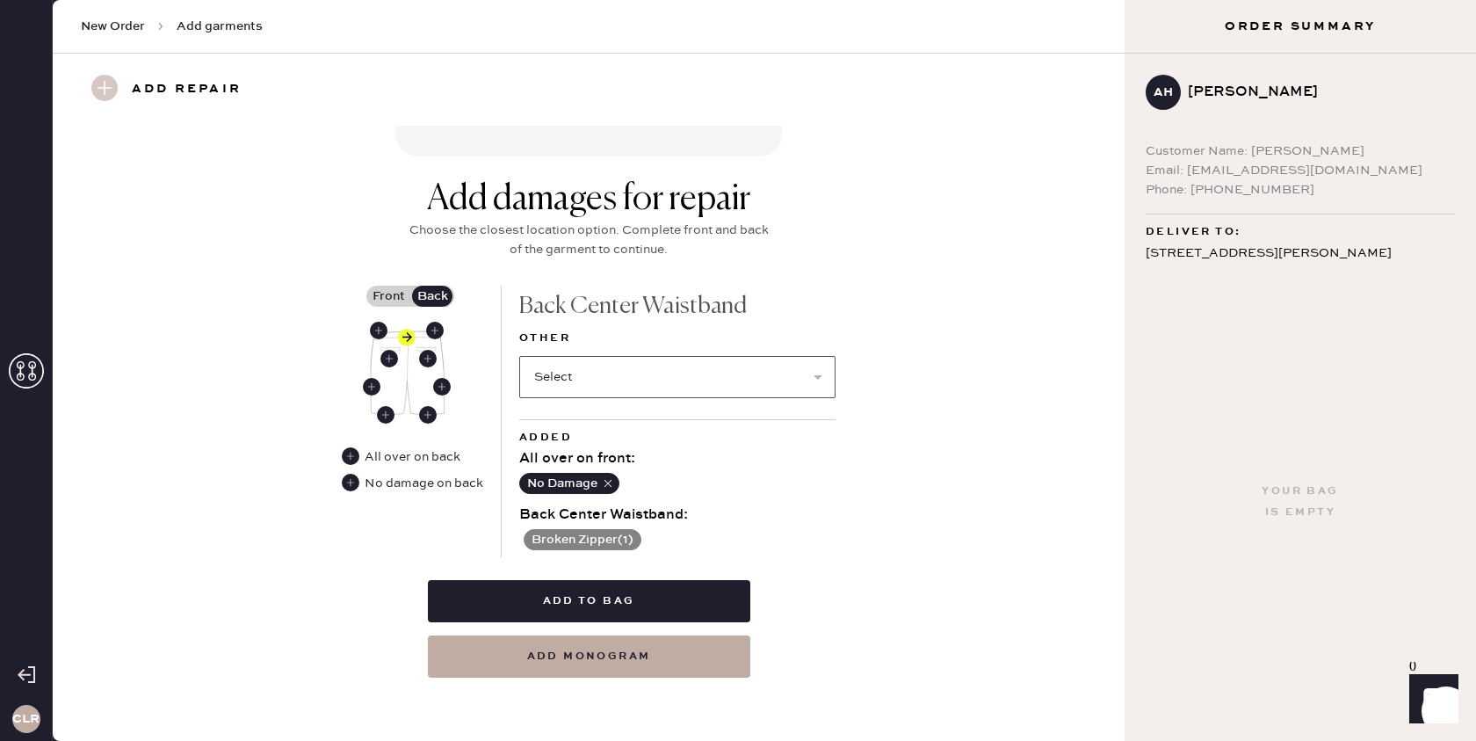
click at [641, 381] on select "Select Broken / Ripped Hem Broken Beads Broken Belt Loop Broken Button Broken E…" at bounding box center [677, 377] width 316 height 42
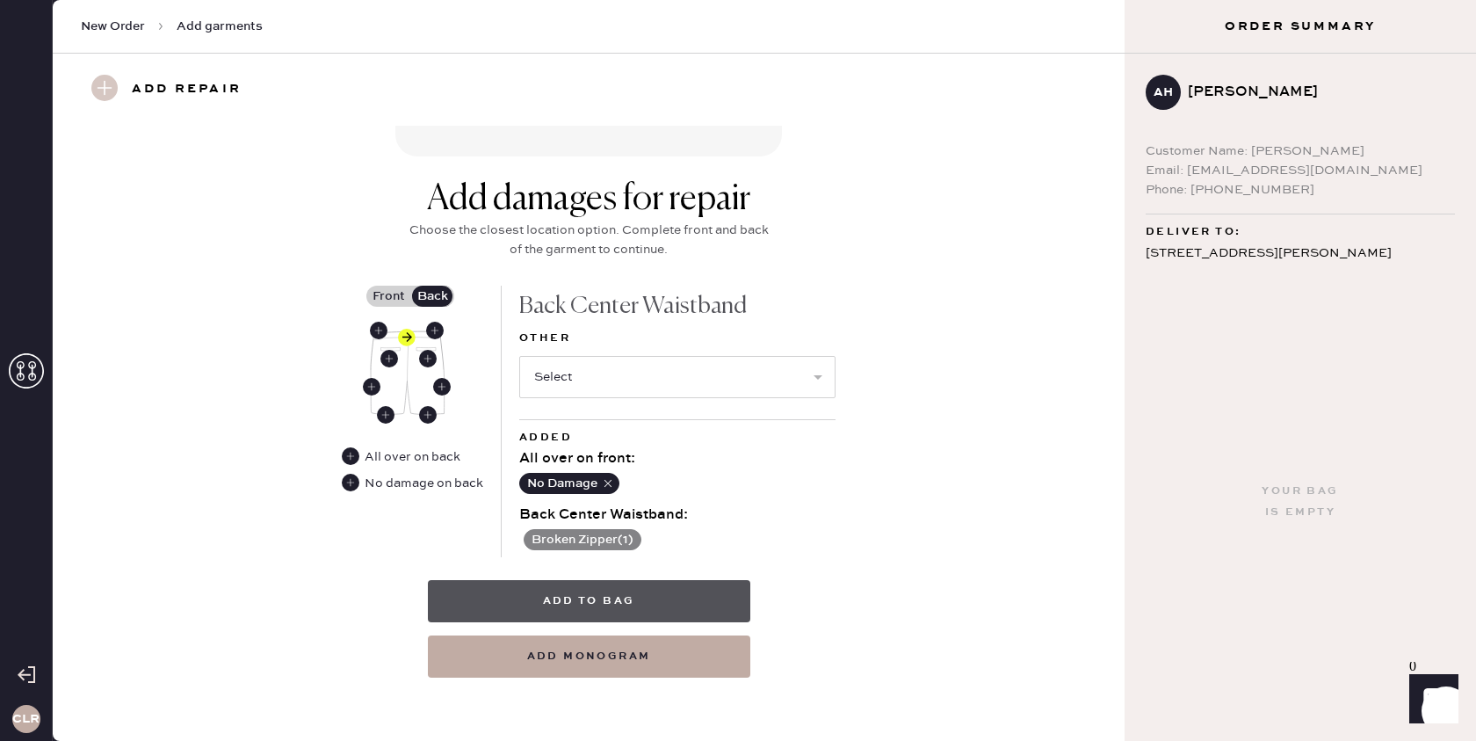
click at [581, 584] on button "Add to bag" at bounding box center [589, 601] width 323 height 42
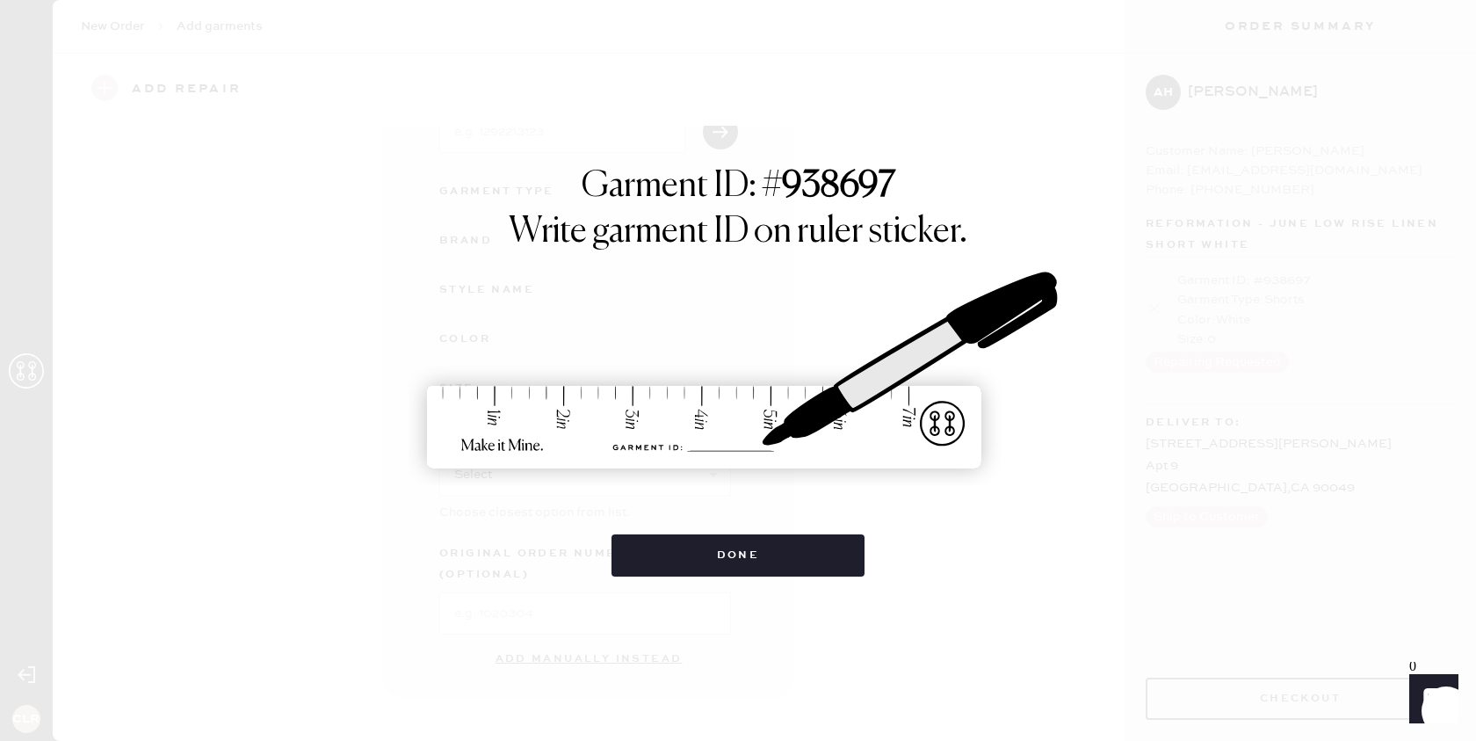
scroll to position [124, 0]
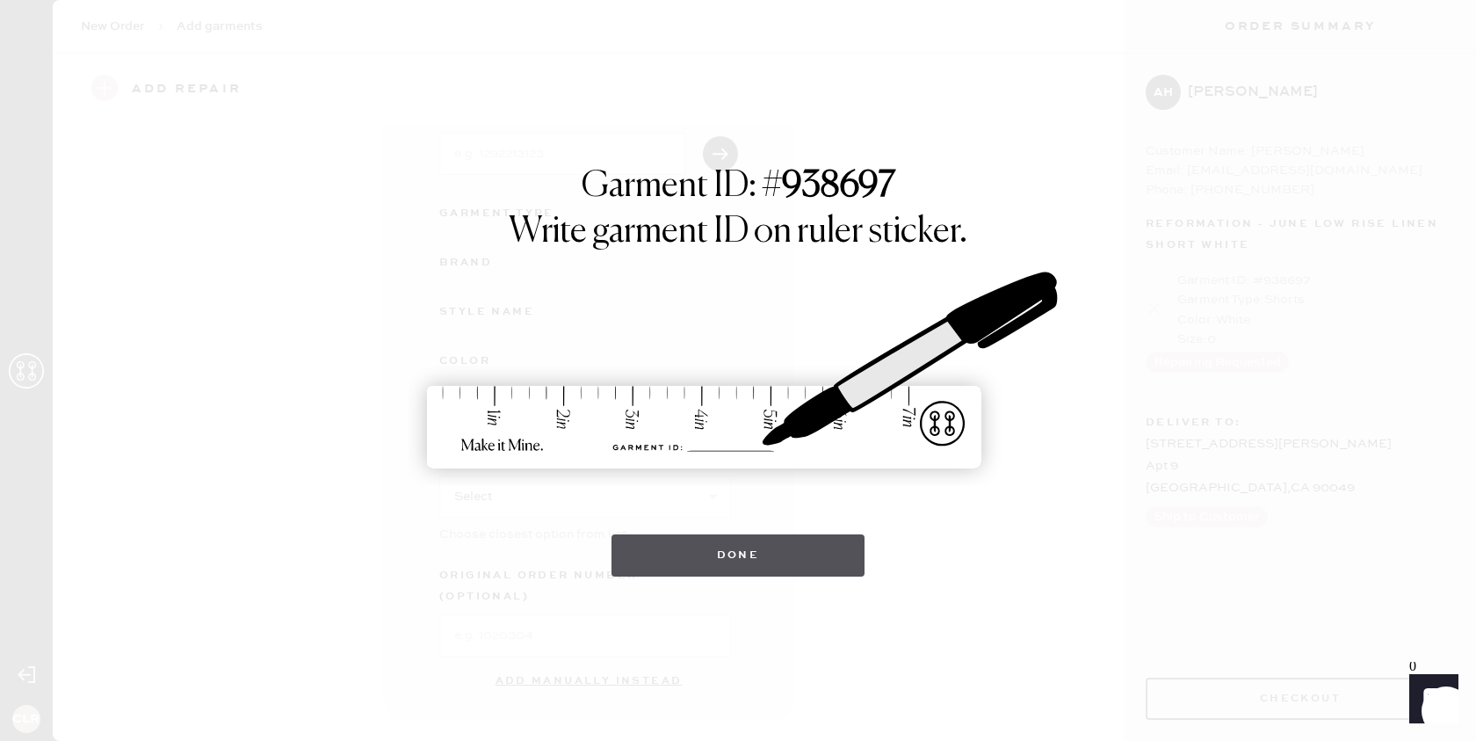
click at [786, 540] on button "Done" at bounding box center [739, 555] width 254 height 42
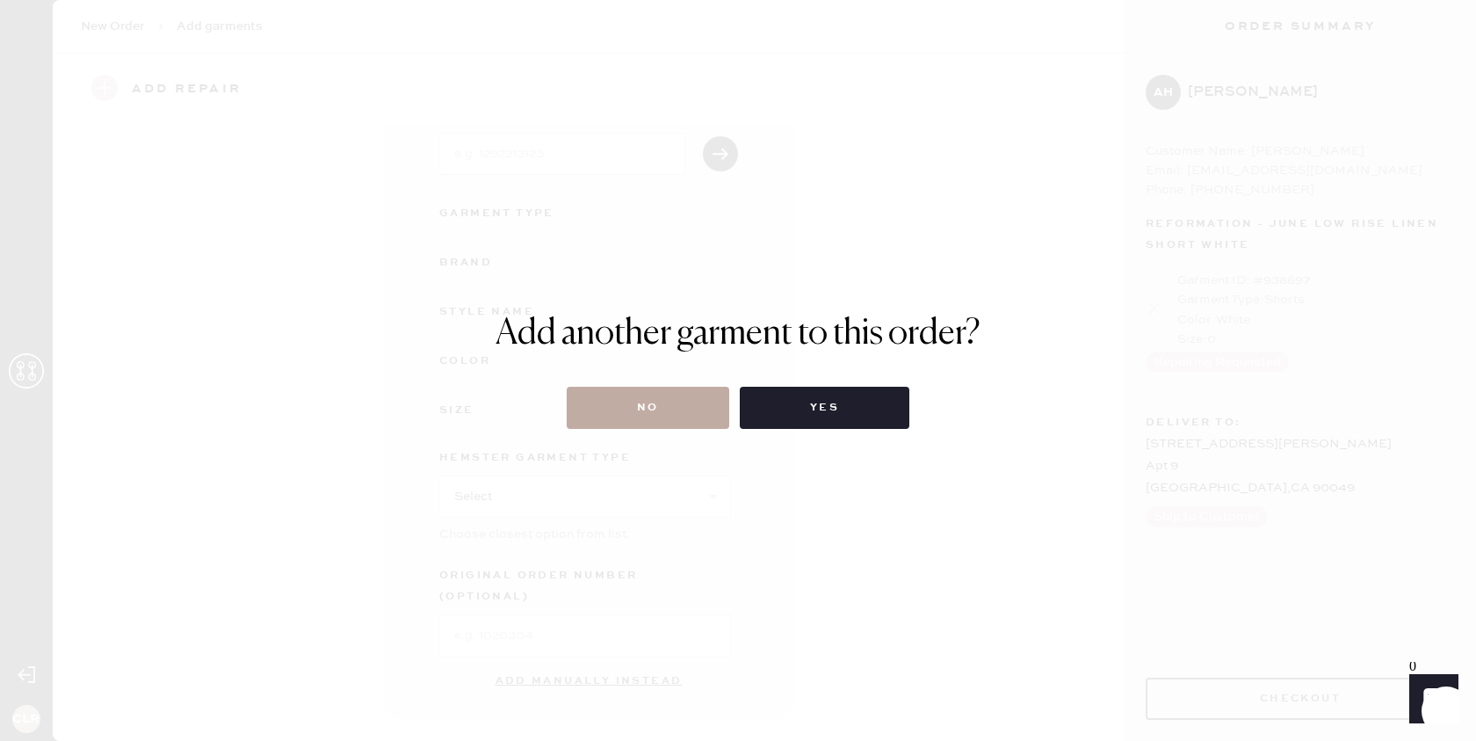
click at [667, 399] on button "No" at bounding box center [648, 408] width 163 height 42
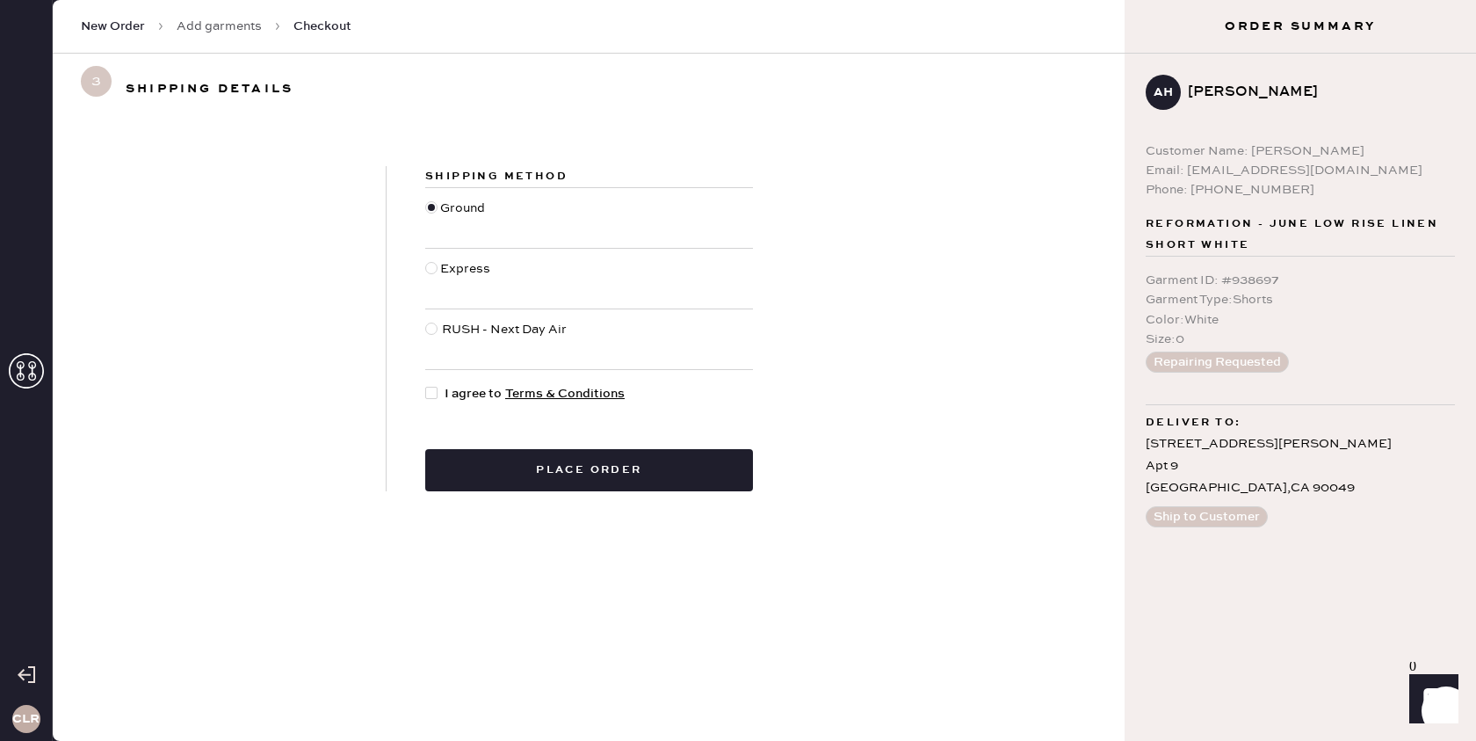
click at [440, 391] on div at bounding box center [434, 393] width 19 height 19
click at [426, 385] on input "I agree to Terms & Conditions" at bounding box center [425, 384] width 1 height 1
checkbox input "true"
click at [528, 461] on button "Place order" at bounding box center [589, 470] width 328 height 42
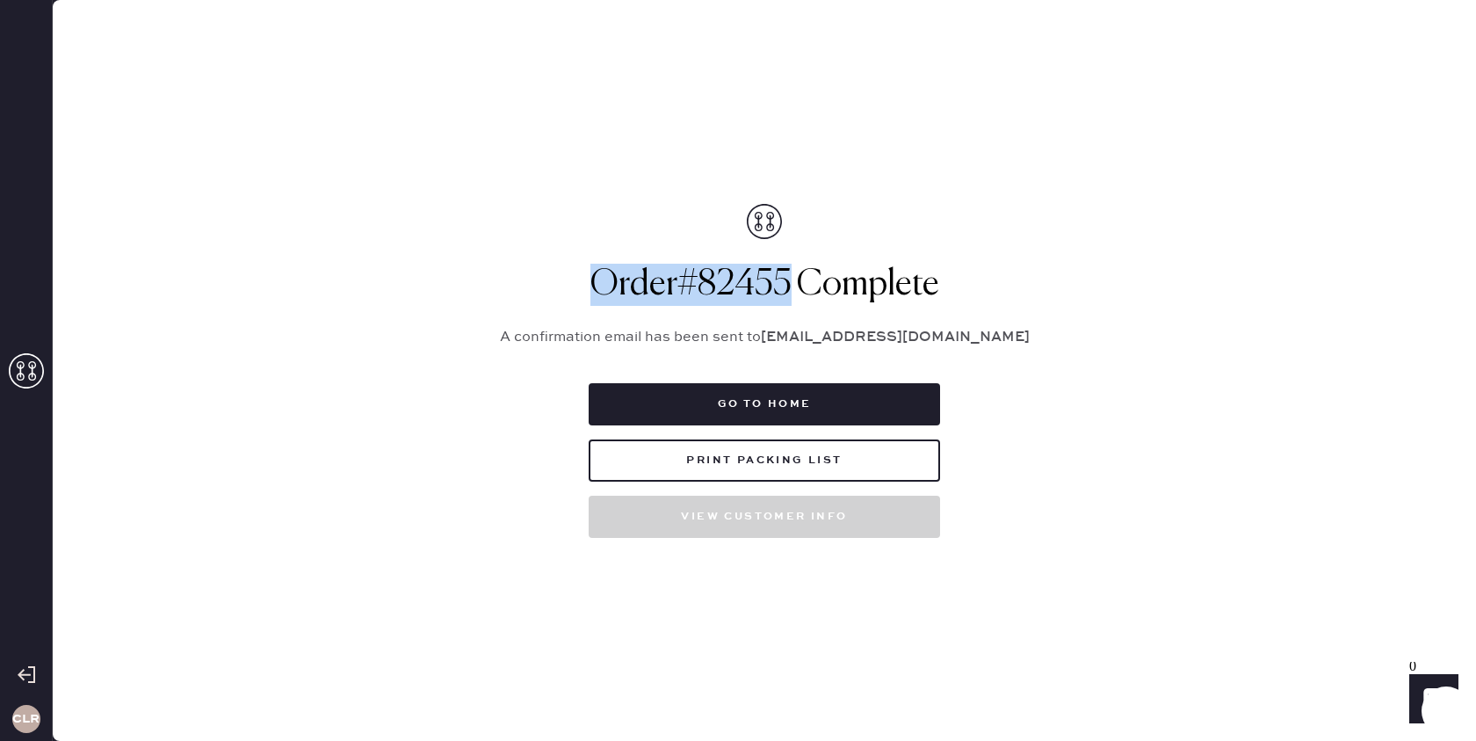
drag, startPoint x: 790, startPoint y: 288, endPoint x: 594, endPoint y: 287, distance: 196.0
click at [594, 287] on h1 "Order # 82455 Complete" at bounding box center [764, 285] width 571 height 42
copy h1 "Order # 82455"
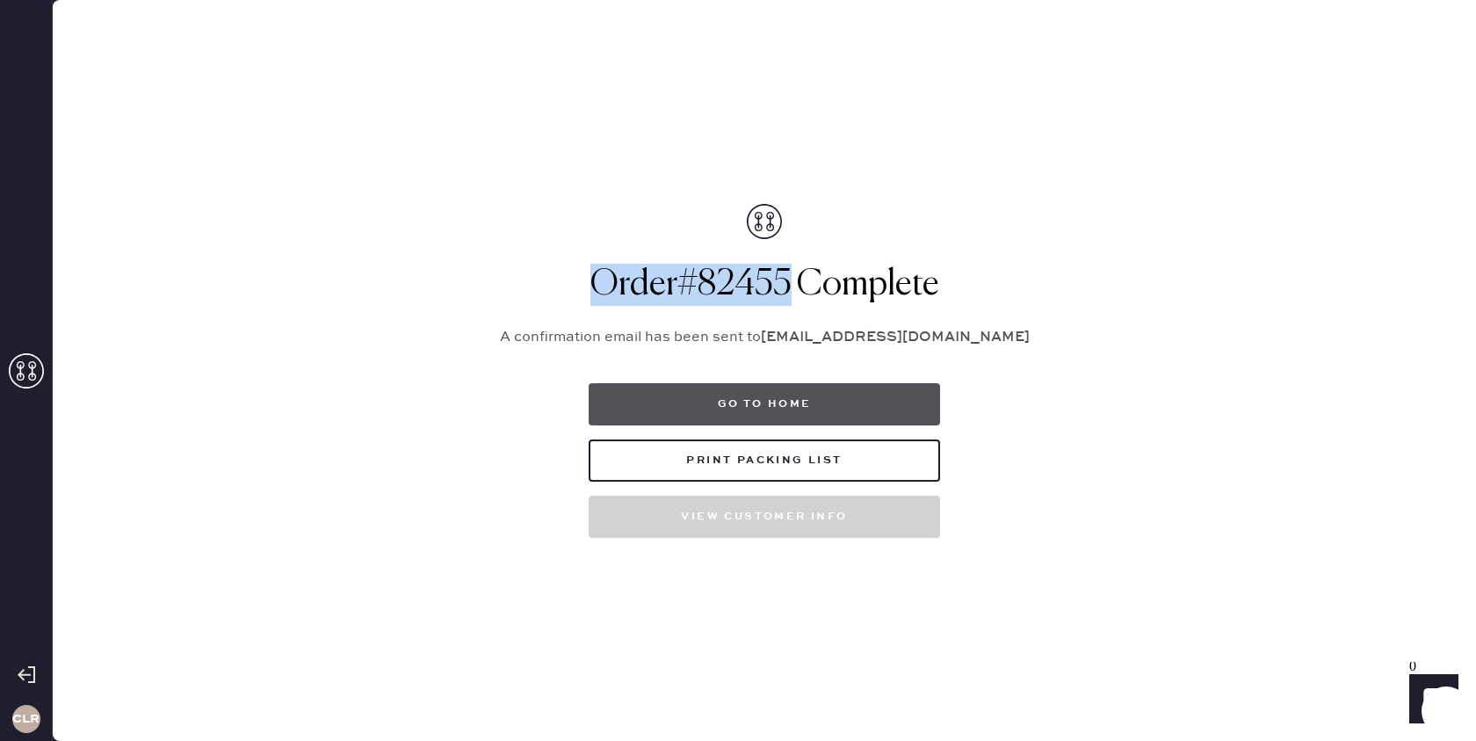
click at [771, 403] on button "Go to home" at bounding box center [765, 404] width 352 height 42
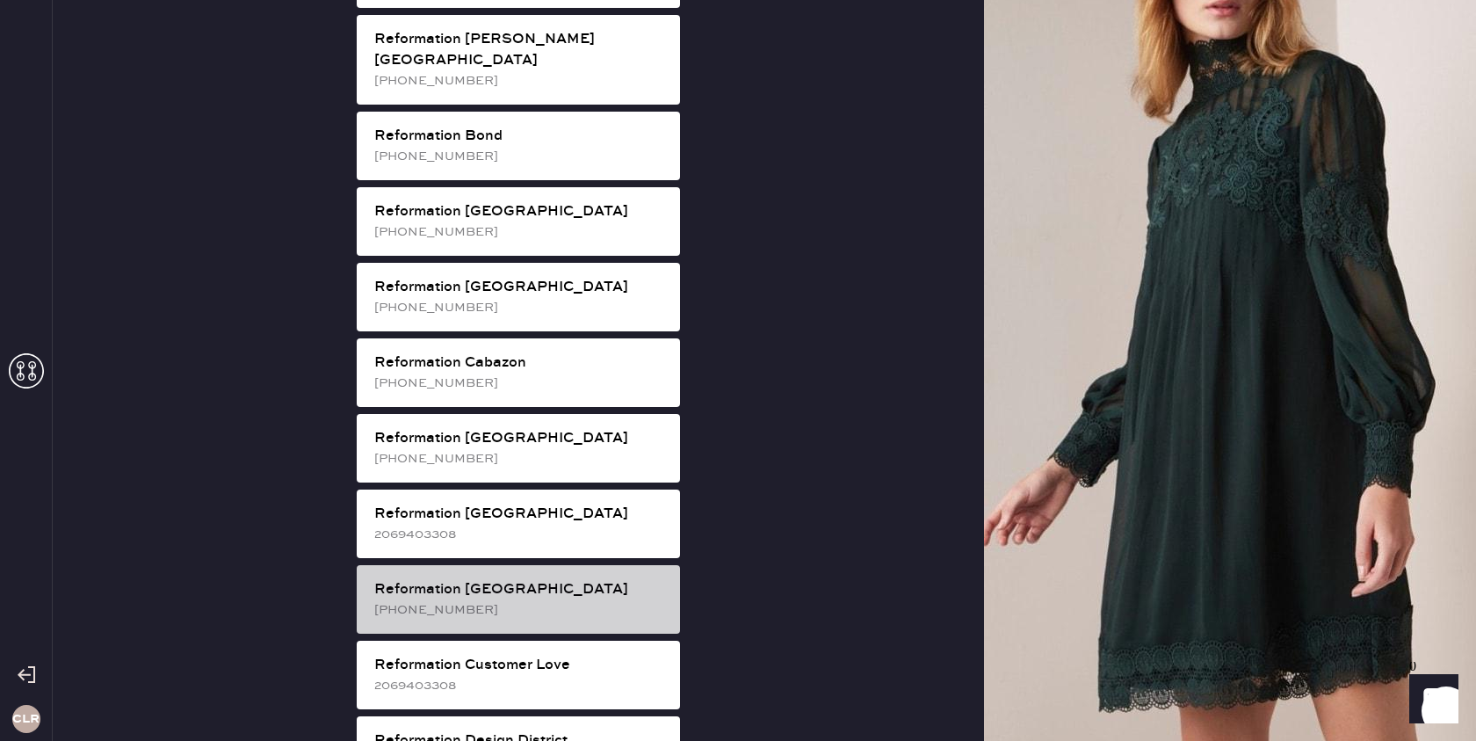
scroll to position [359, 0]
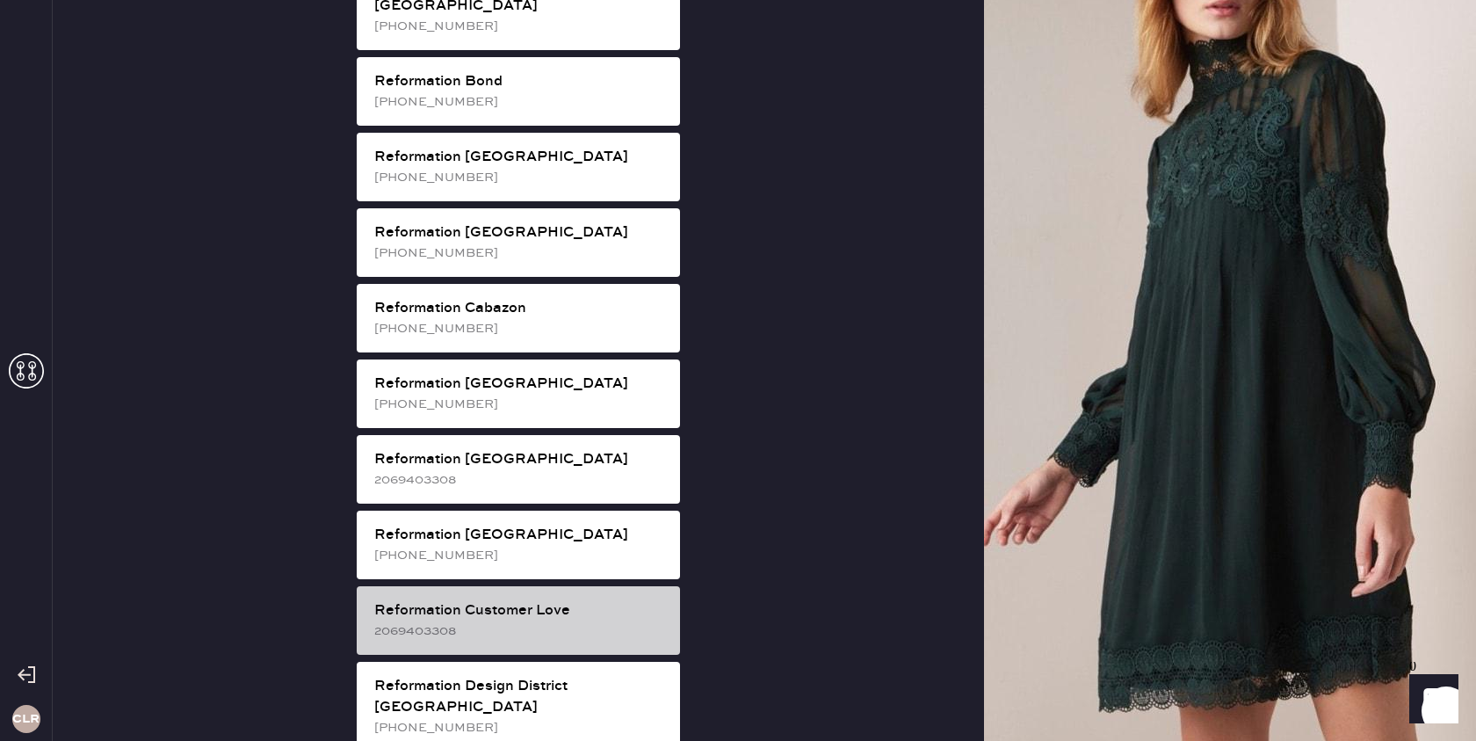
click at [552, 600] on div "Reformation Customer Love" at bounding box center [520, 610] width 292 height 21
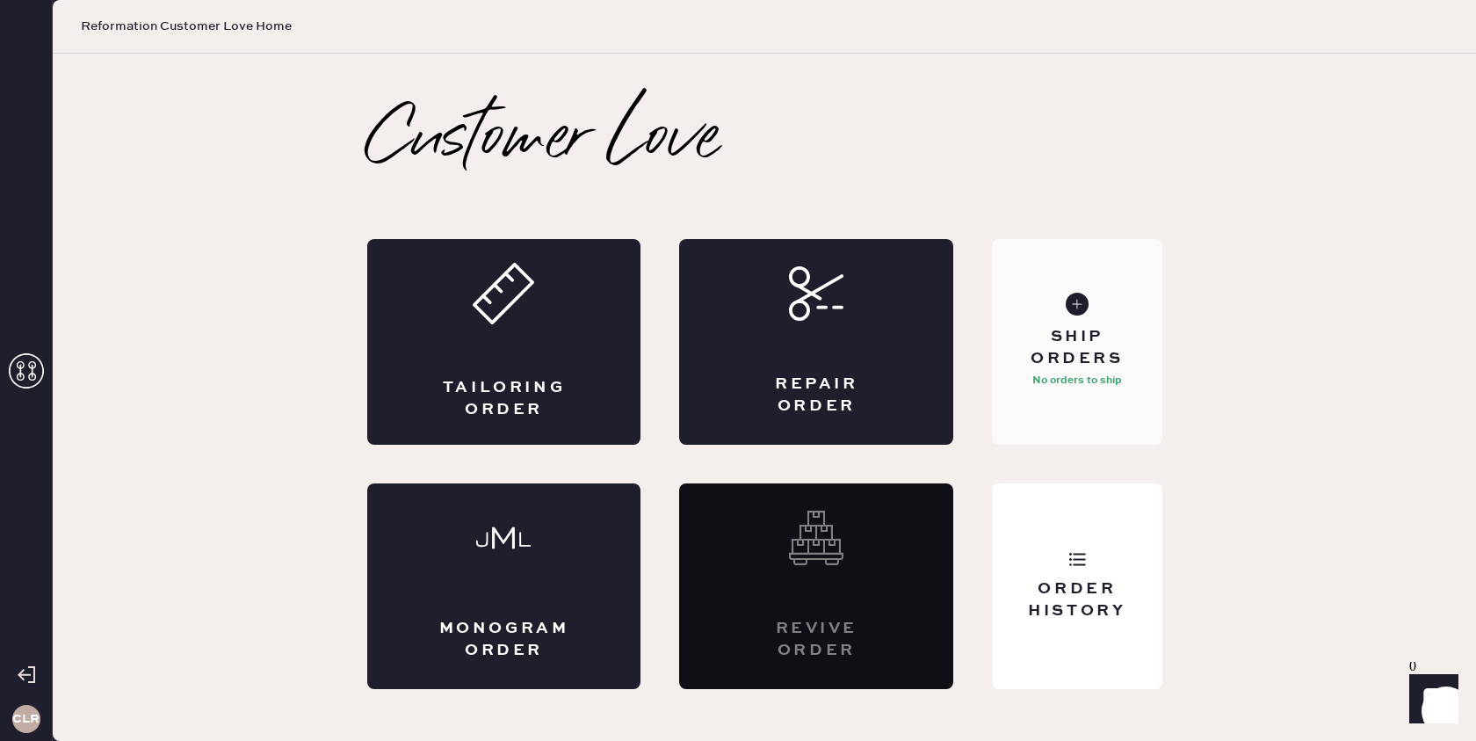
click at [1068, 404] on div "Ship Orders No orders to ship" at bounding box center [1077, 342] width 170 height 206
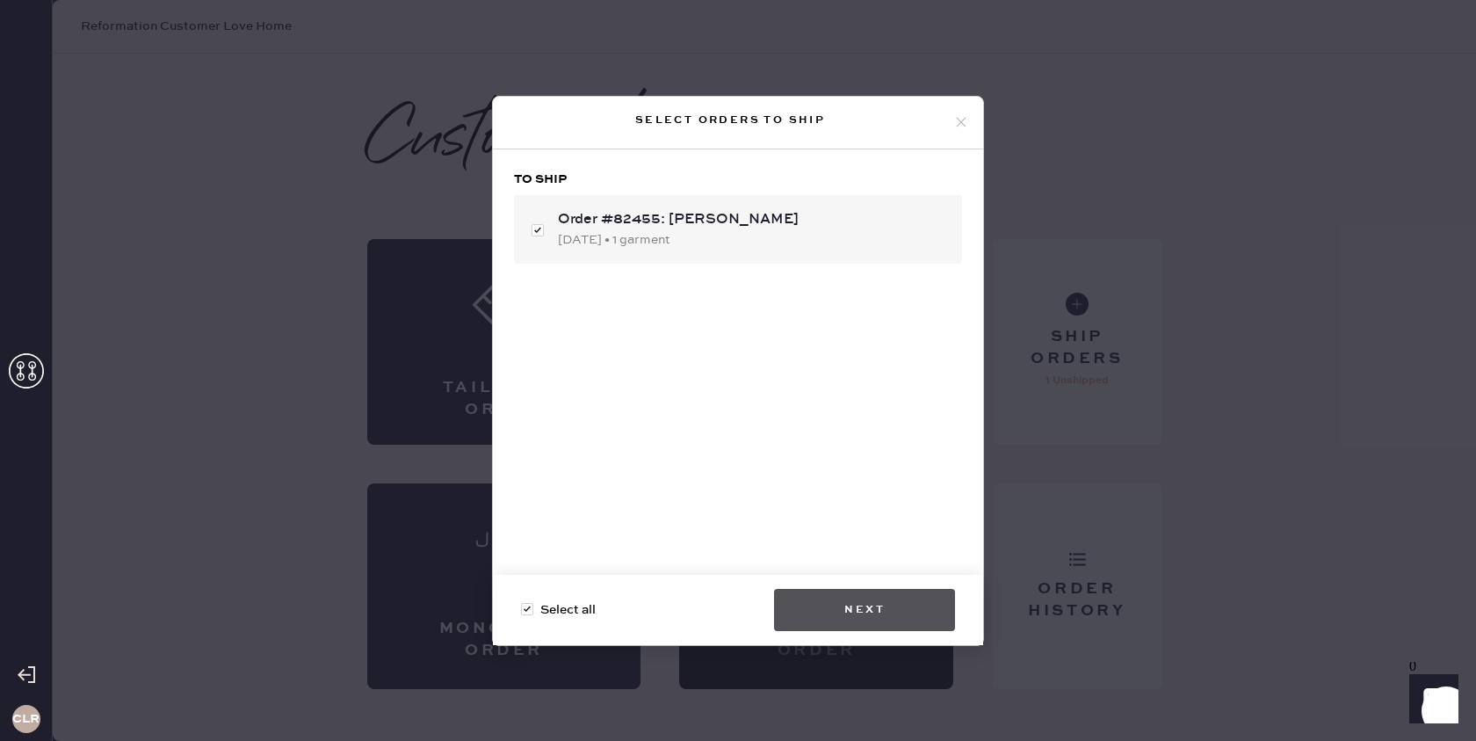
click at [881, 607] on button "Next" at bounding box center [864, 610] width 181 height 42
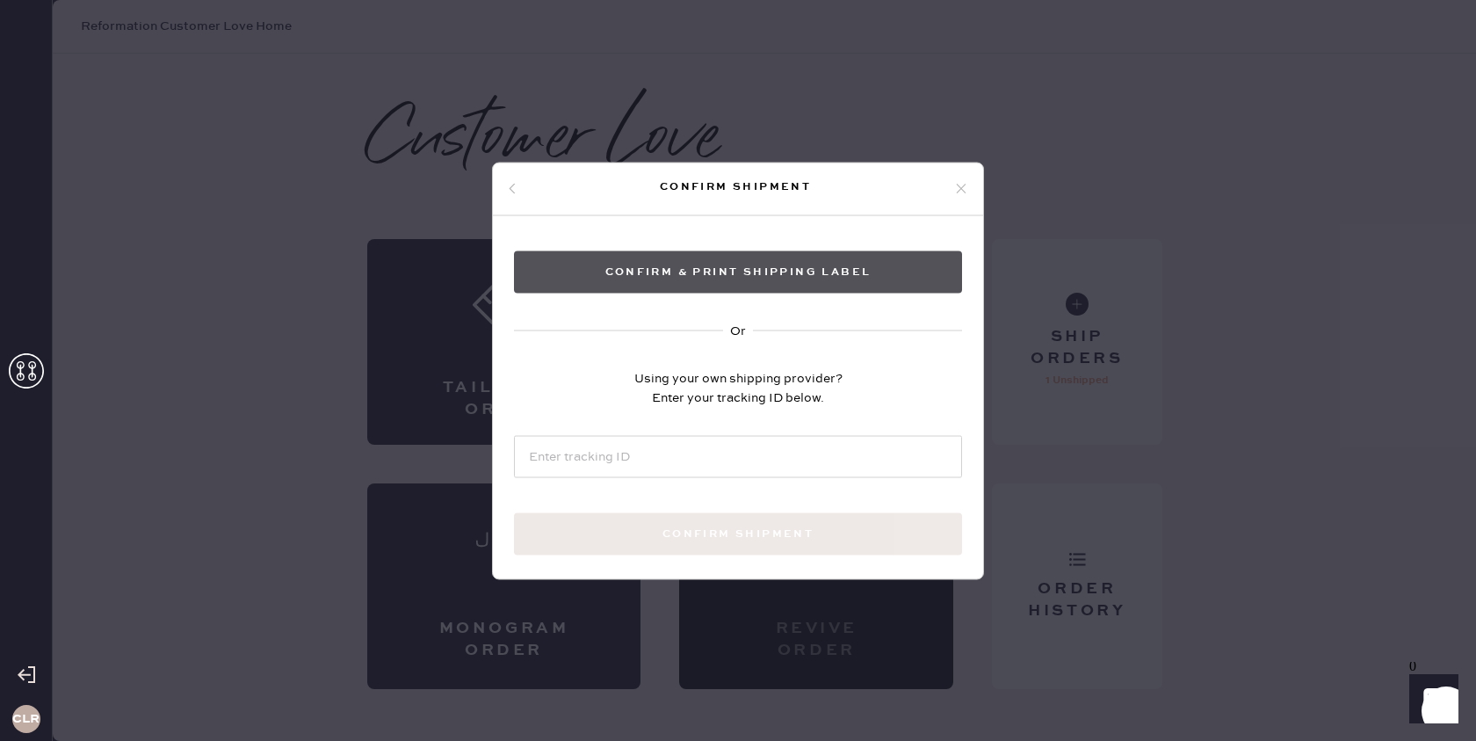
click at [731, 264] on button "Confirm & Print shipping label" at bounding box center [738, 271] width 448 height 42
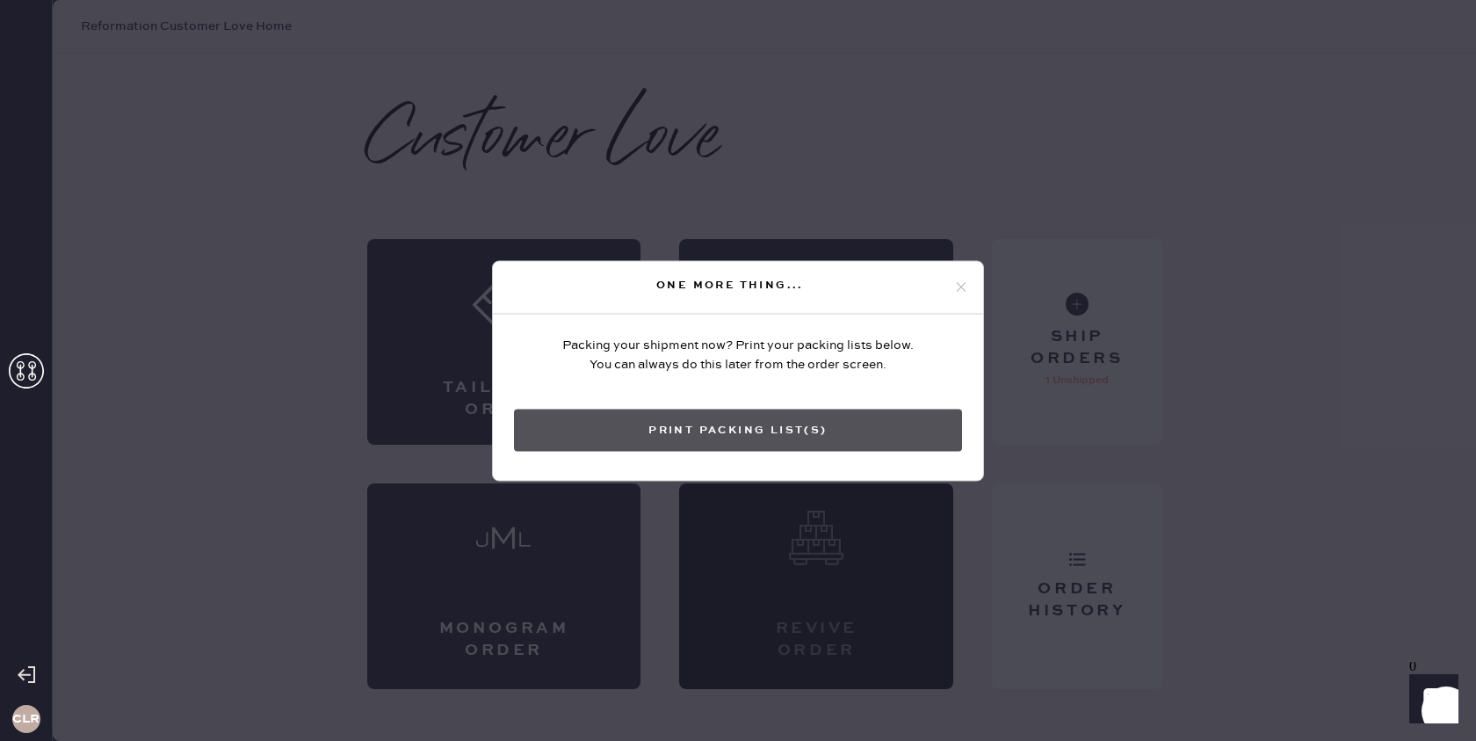
click at [775, 413] on button "Print Packing List(s)" at bounding box center [738, 430] width 448 height 42
